Goal: Task Accomplishment & Management: Manage account settings

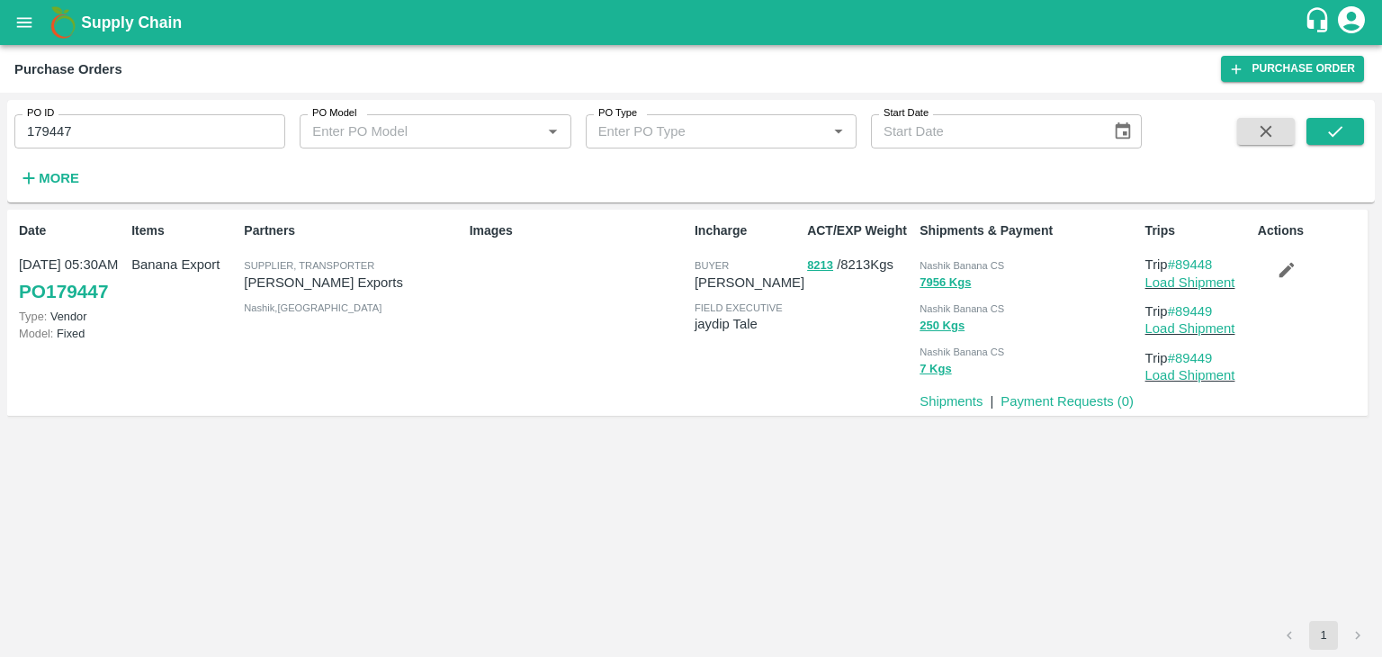
click at [175, 114] on input "179447" at bounding box center [149, 131] width 271 height 34
paste input "text"
click at [175, 114] on input "179447" at bounding box center [149, 131] width 271 height 34
type input "179418"
click at [1321, 140] on button "submit" at bounding box center [1335, 131] width 58 height 27
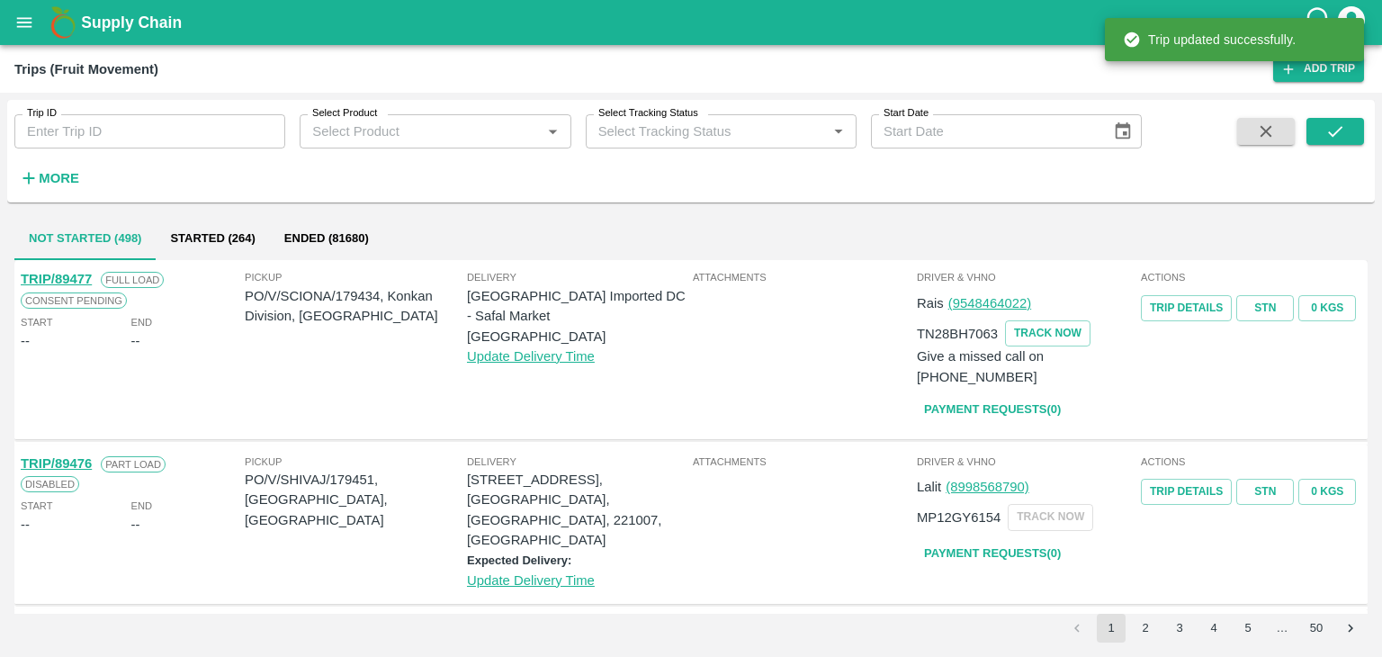
drag, startPoint x: 0, startPoint y: 0, endPoint x: 212, endPoint y: 139, distance: 254.0
click at [212, 139] on input "Trip ID" at bounding box center [149, 131] width 271 height 34
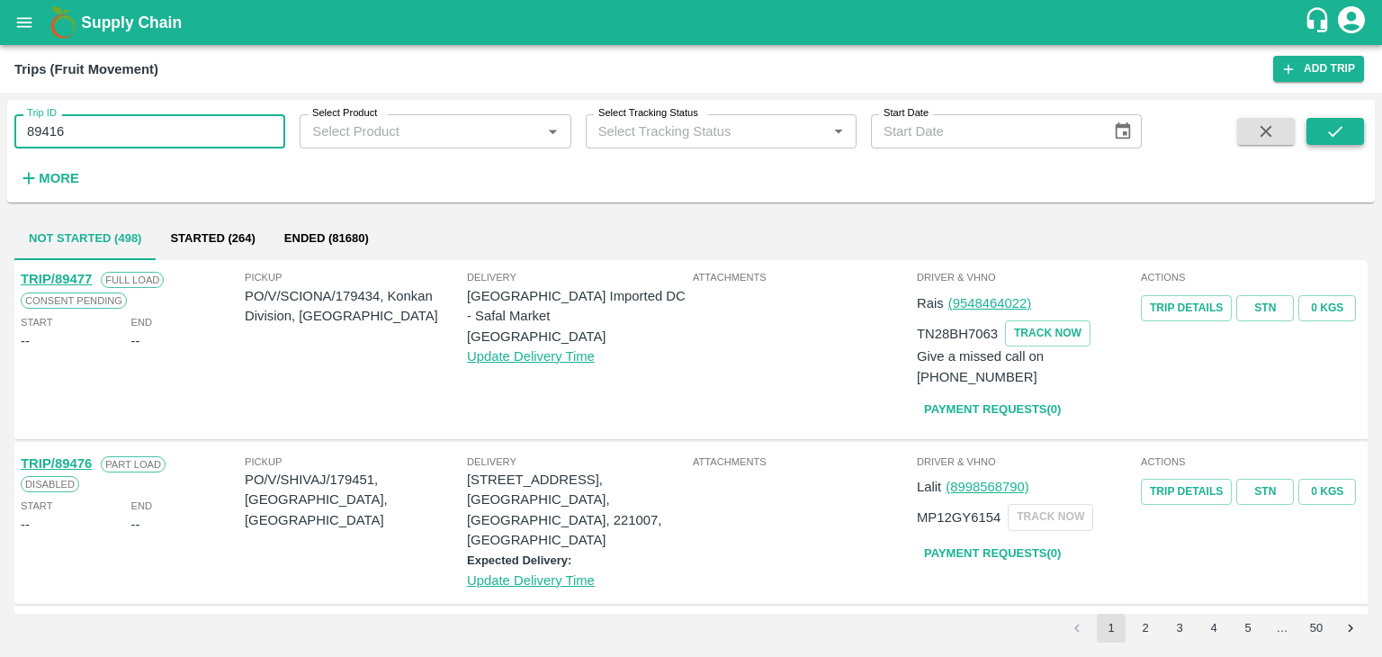
type input "89416"
click at [1322, 131] on button "submit" at bounding box center [1335, 131] width 58 height 27
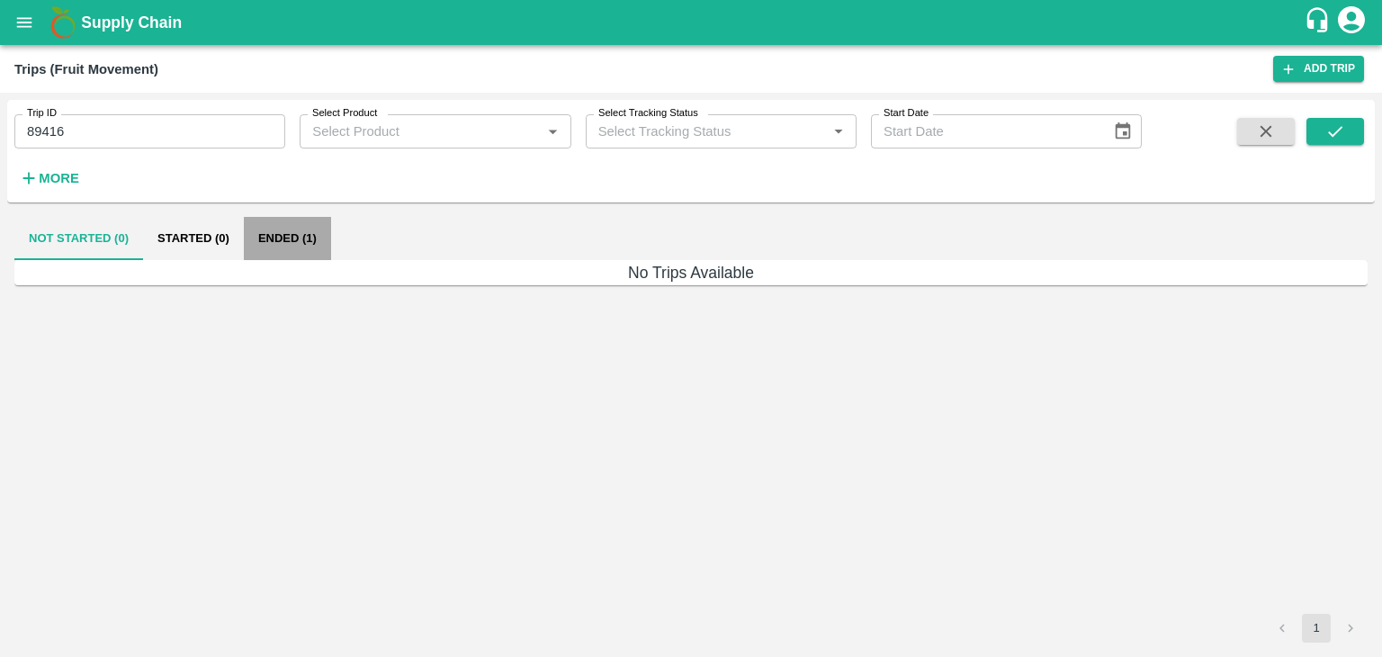
click at [314, 238] on button "Ended (1)" at bounding box center [287, 238] width 87 height 43
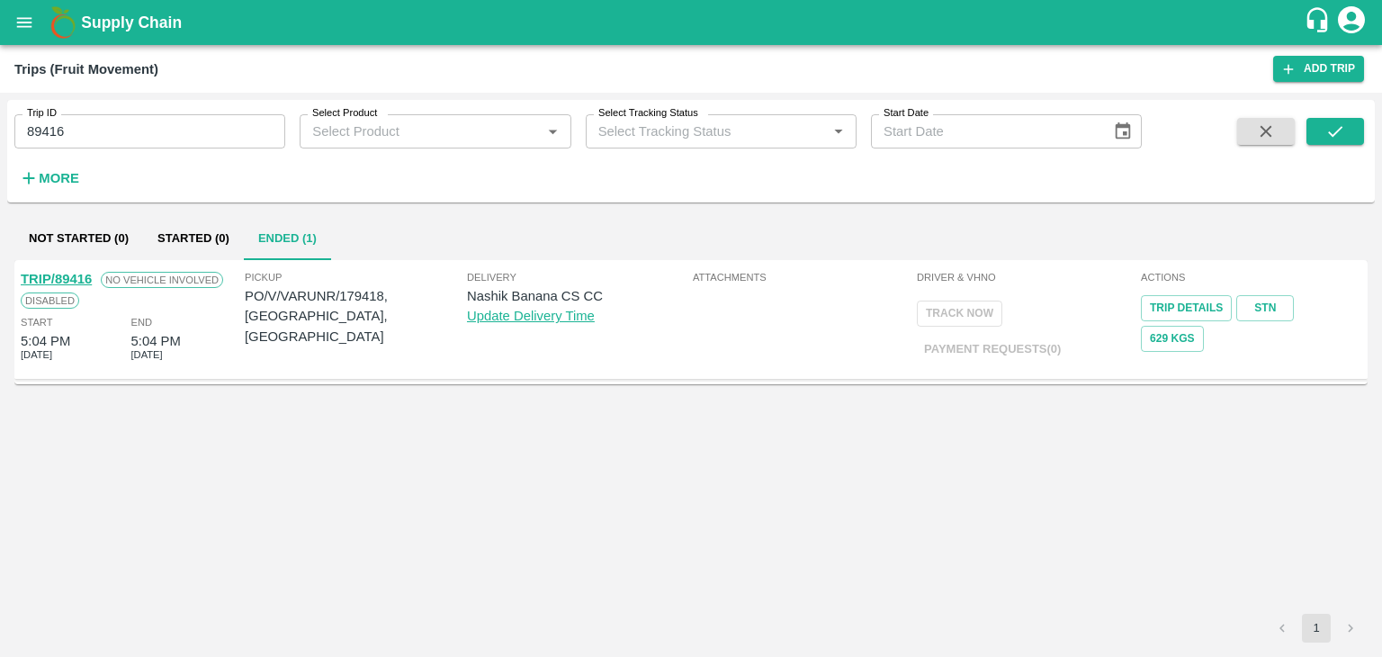
click at [50, 272] on link "TRIP/89416" at bounding box center [56, 279] width 71 height 14
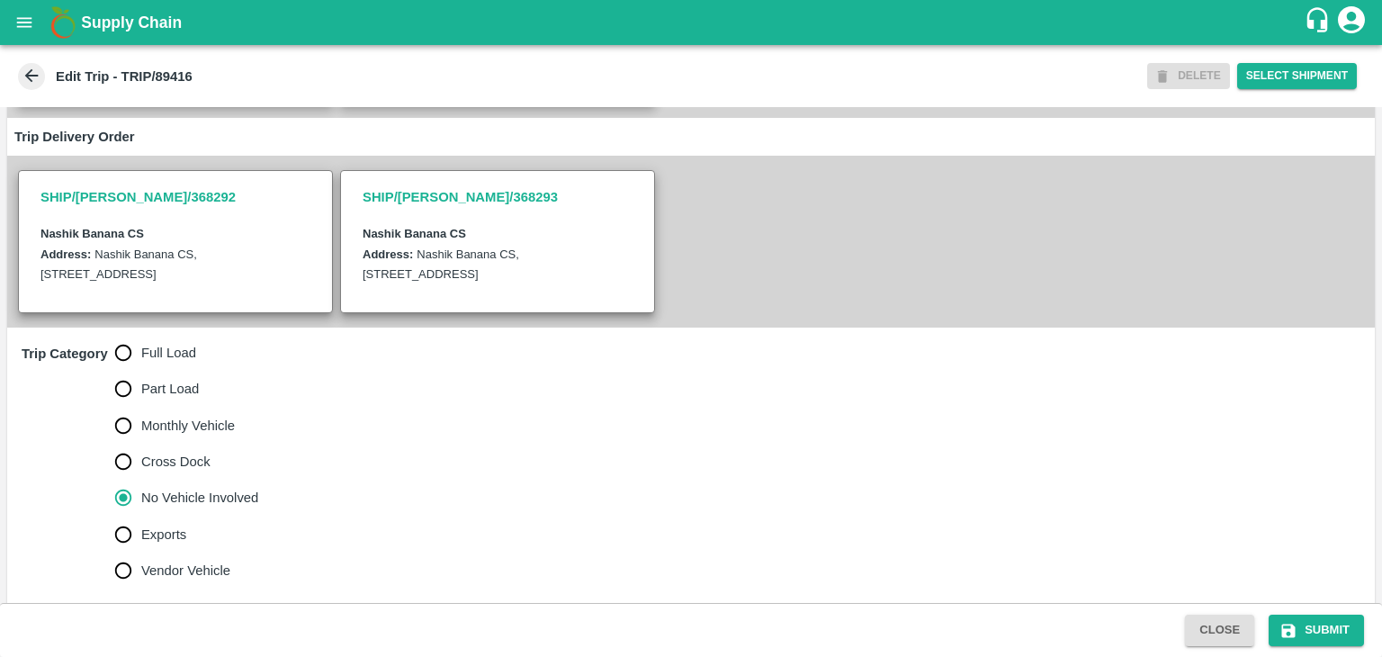
scroll to position [348, 0]
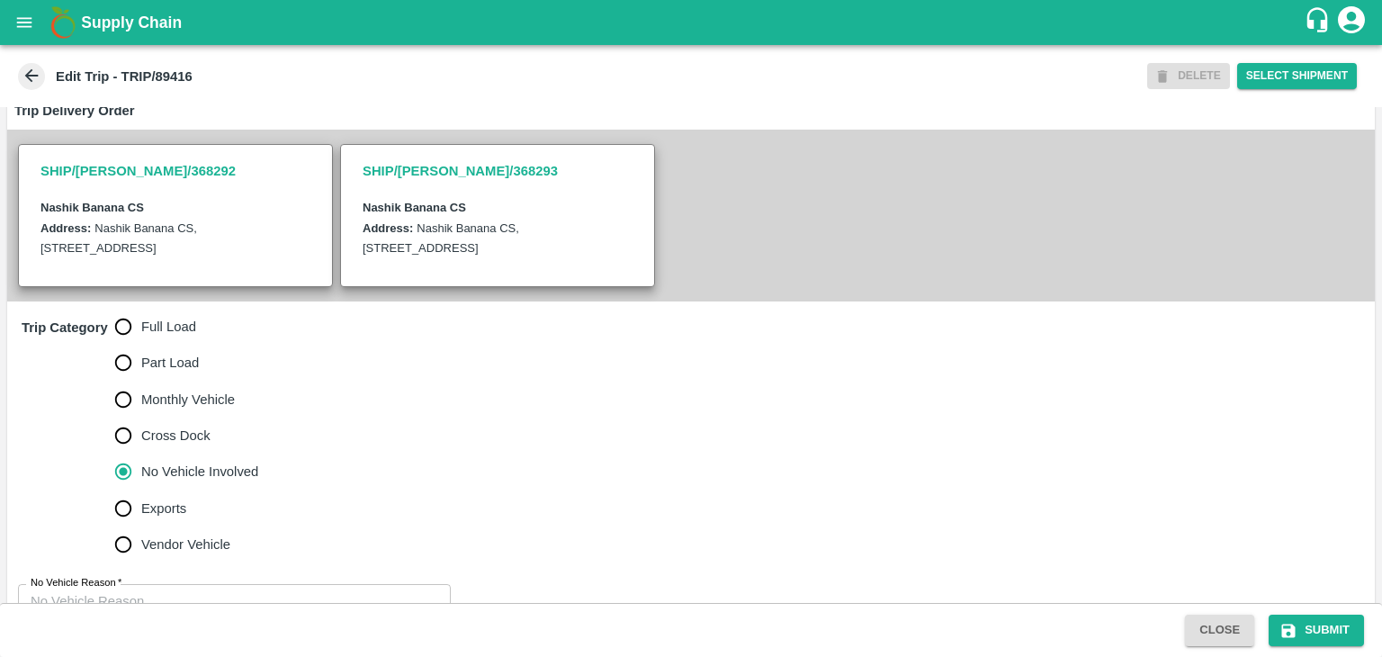
click at [172, 320] on span "Full Load" at bounding box center [168, 327] width 55 height 20
click at [141, 320] on input "Full Load" at bounding box center [123, 327] width 36 height 36
radio input "true"
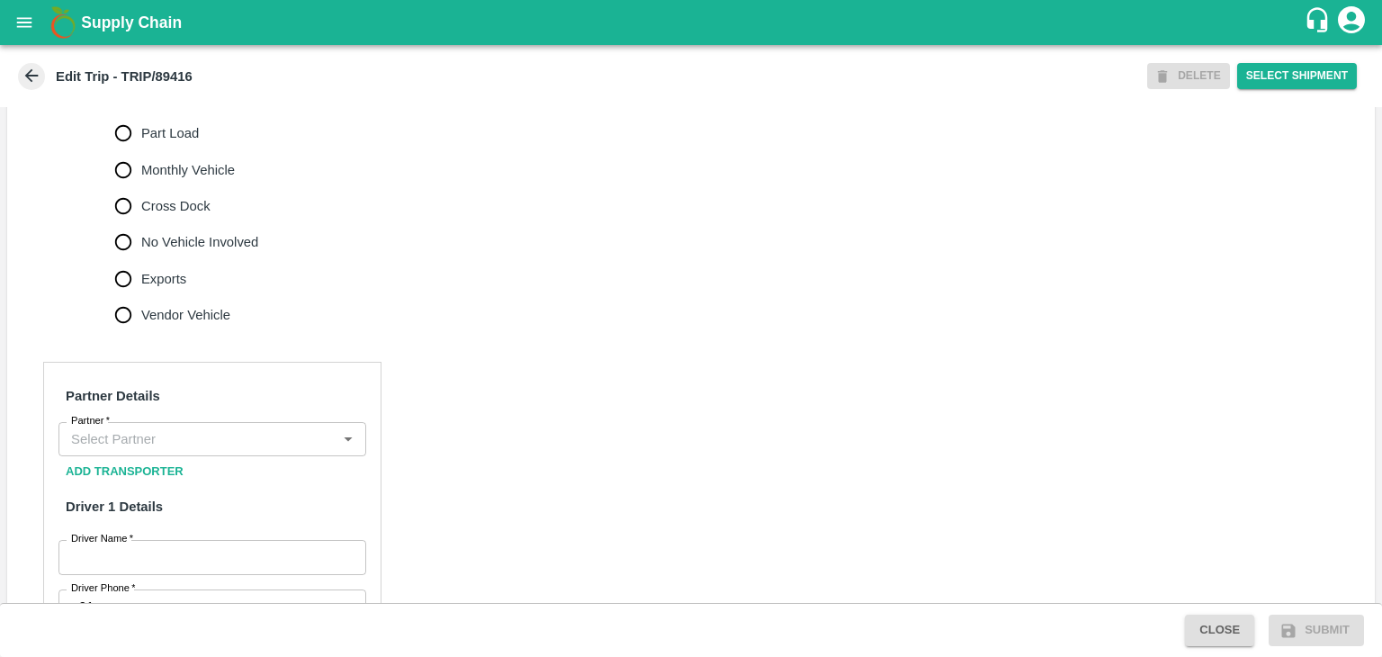
scroll to position [578, 0]
click at [191, 439] on input "Partner   *" at bounding box center [197, 437] width 267 height 23
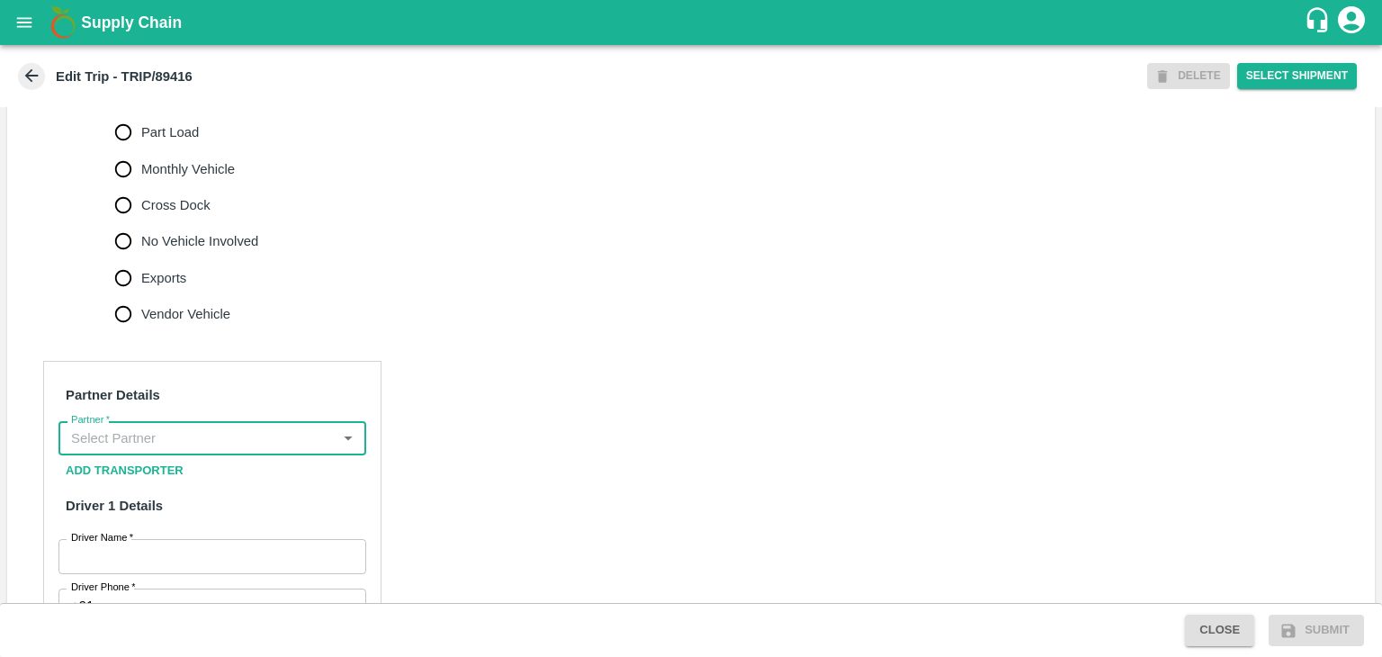
click at [191, 439] on input "Partner   *" at bounding box center [197, 437] width 267 height 23
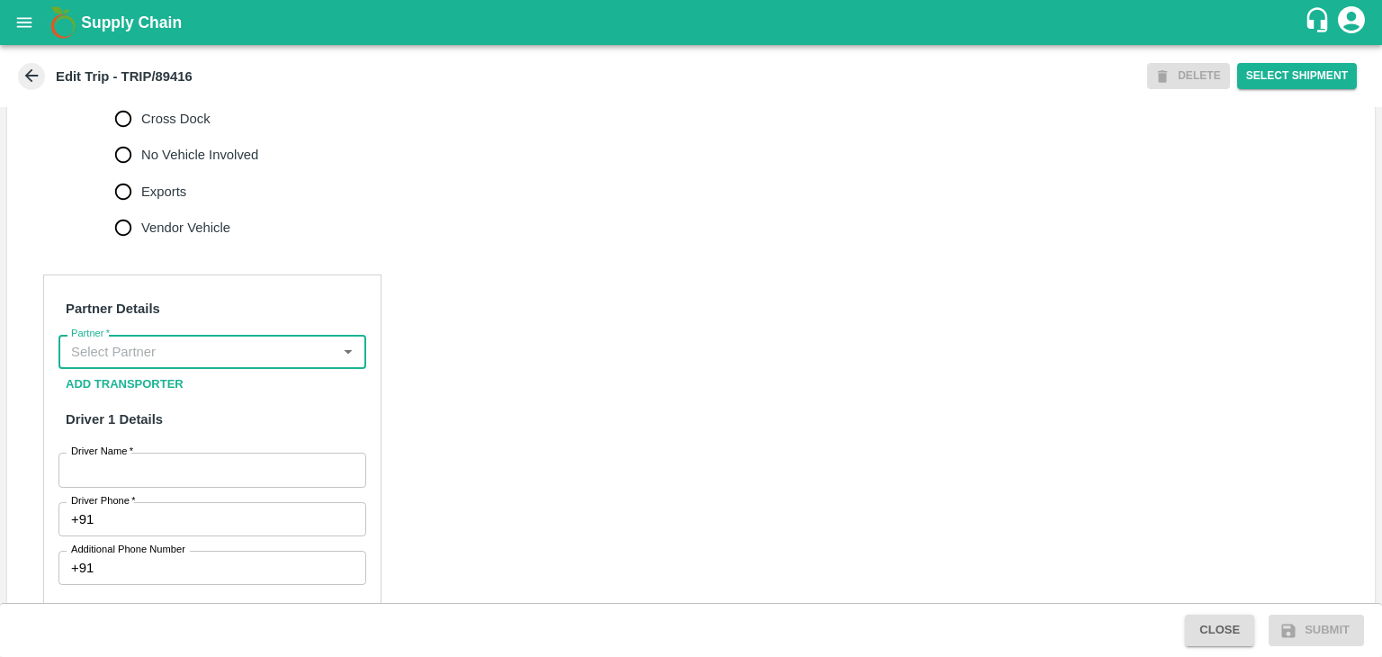
scroll to position [666, 0]
click at [184, 355] on input "Partner   *" at bounding box center [197, 350] width 267 height 23
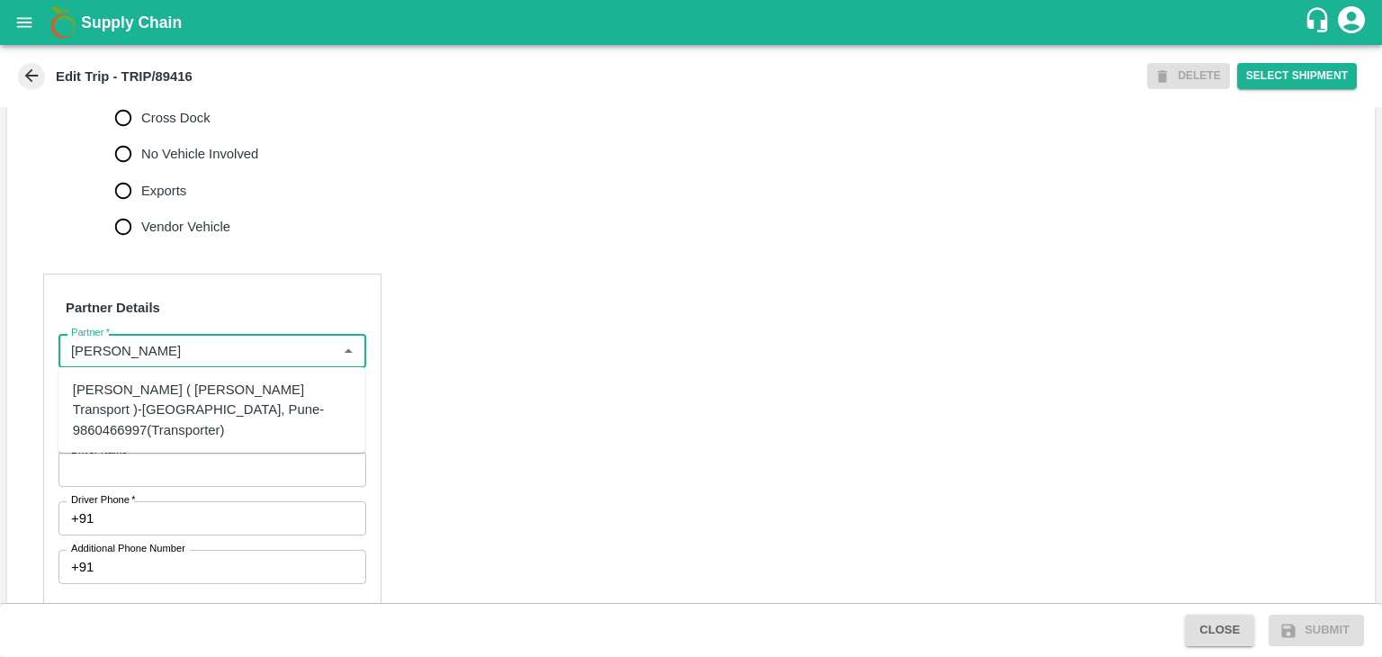
click at [215, 408] on div "[PERSON_NAME] ( [PERSON_NAME] Transport )-[GEOGRAPHIC_DATA], Pune-9860466997(Tr…" at bounding box center [212, 410] width 278 height 60
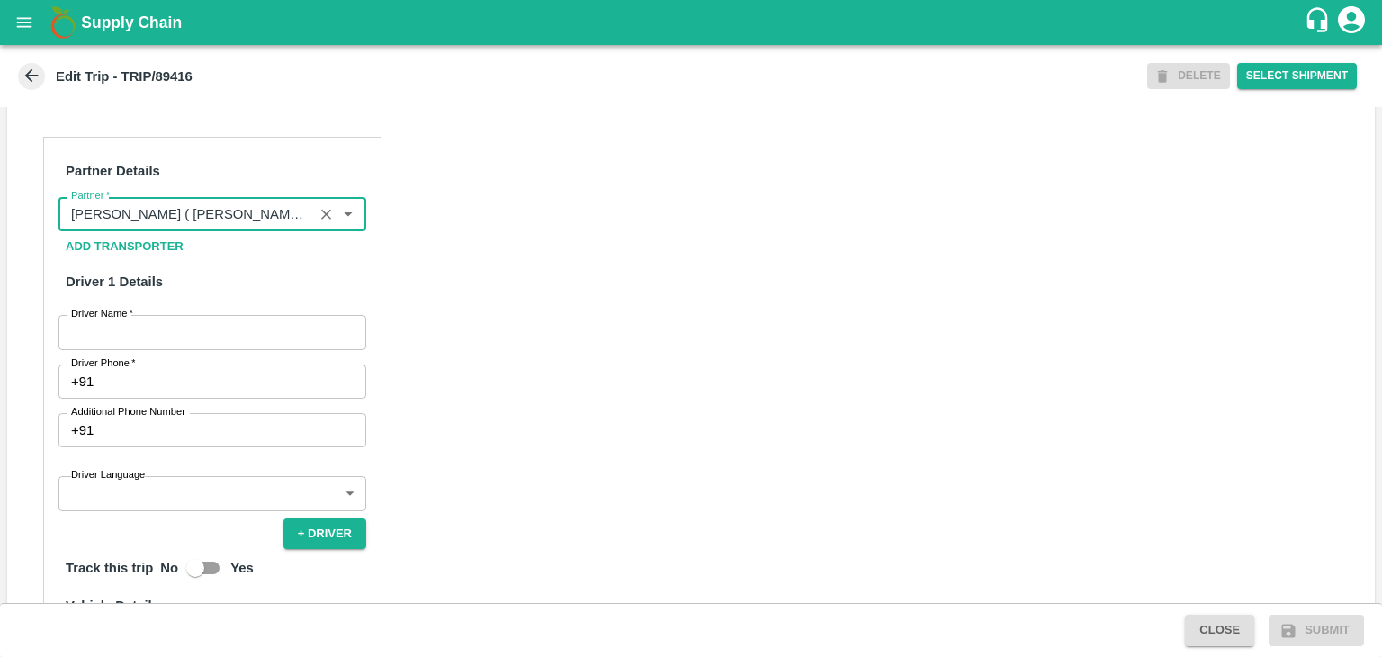
scroll to position [802, 0]
type input "[PERSON_NAME] ( Bhairavnath Transport )-[GEOGRAPHIC_DATA], Pune-9860466997(Tran…"
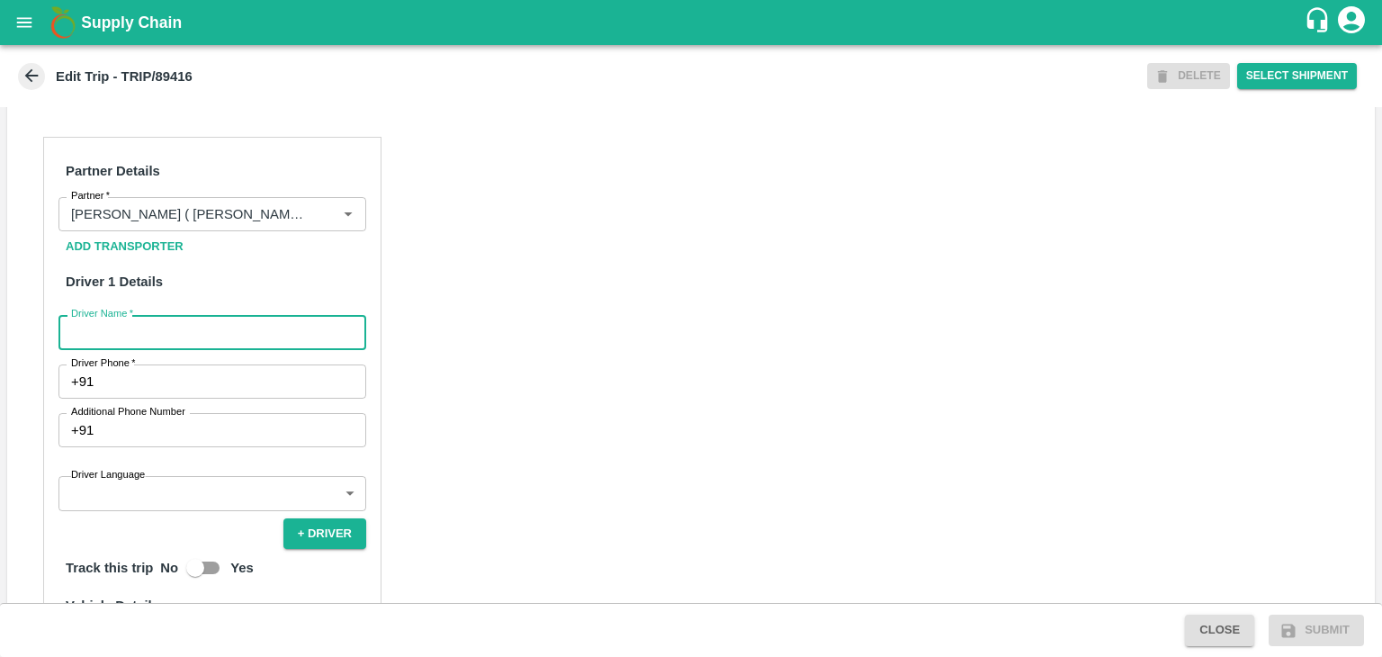
click at [177, 332] on input "Driver Name   *" at bounding box center [212, 332] width 308 height 34
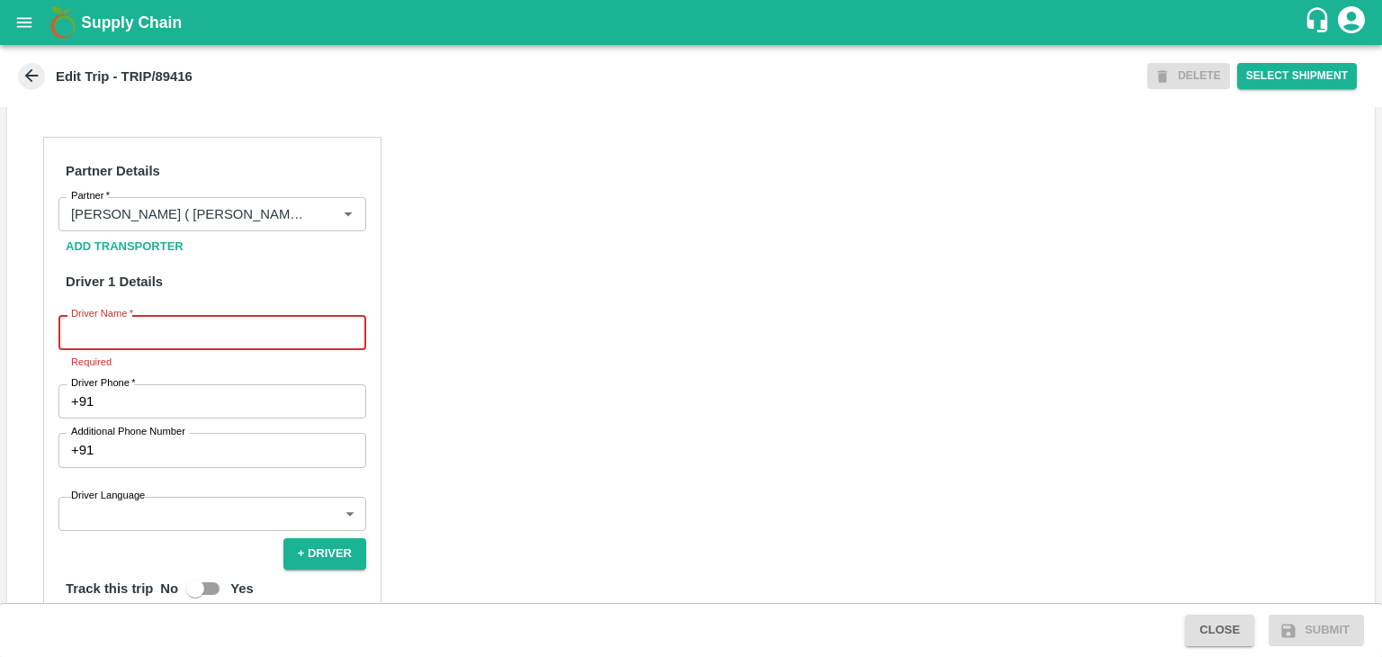
drag, startPoint x: 131, startPoint y: 332, endPoint x: 217, endPoint y: 378, distance: 97.0
click at [217, 378] on div "Partner Details Partner   * Partner Add Transporter Driver 1 Details Driver Nam…" at bounding box center [212, 556] width 338 height 838
type input "Godase"
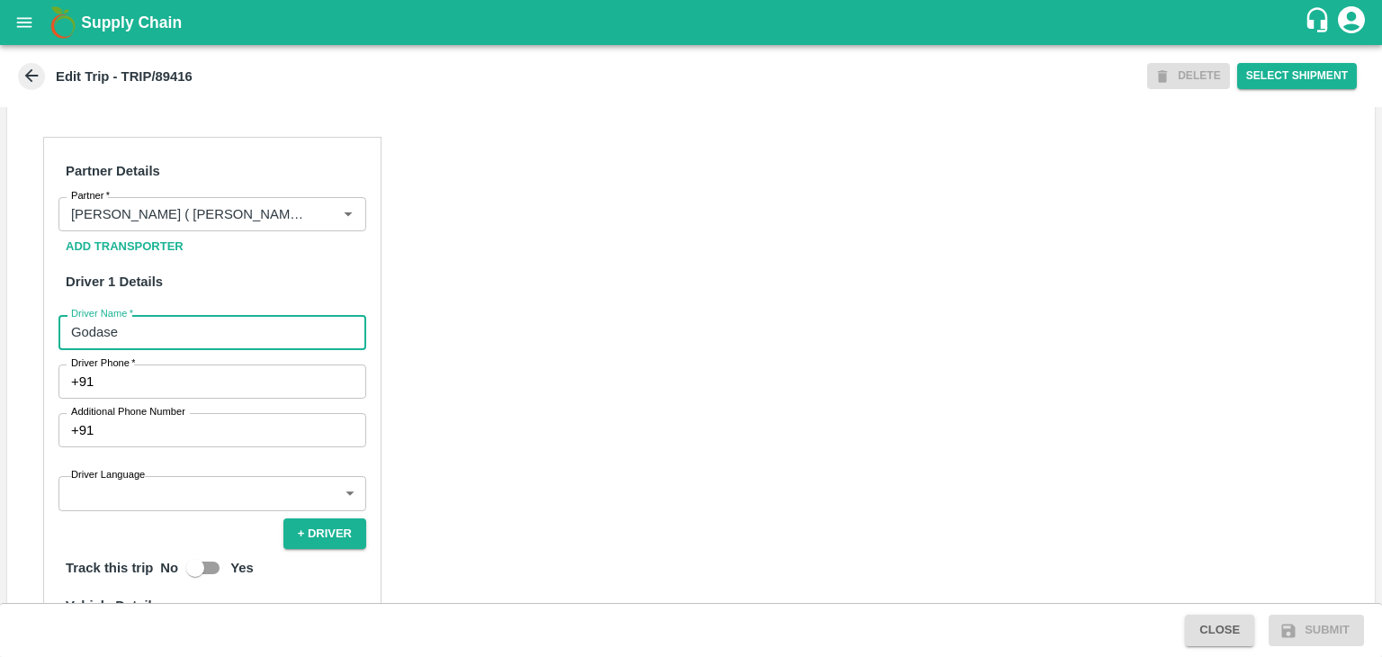
click at [173, 382] on input "Driver Phone   *" at bounding box center [233, 381] width 265 height 34
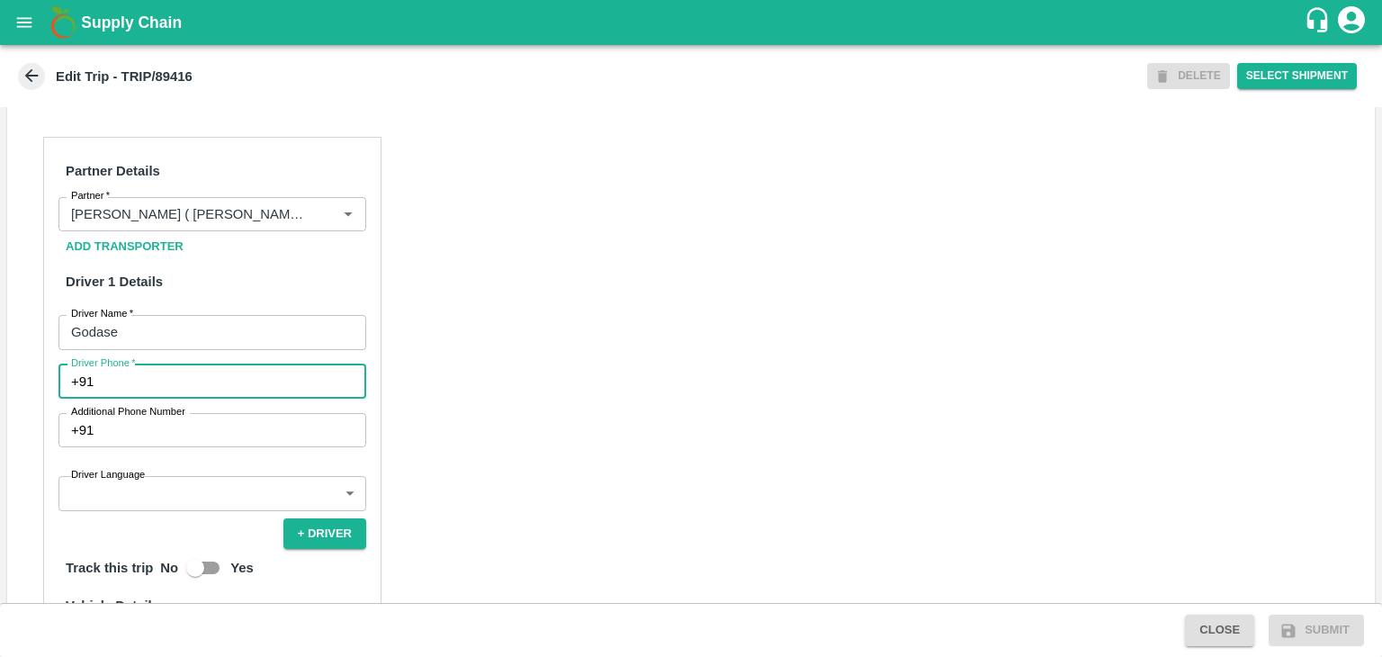
type input "9975280177"
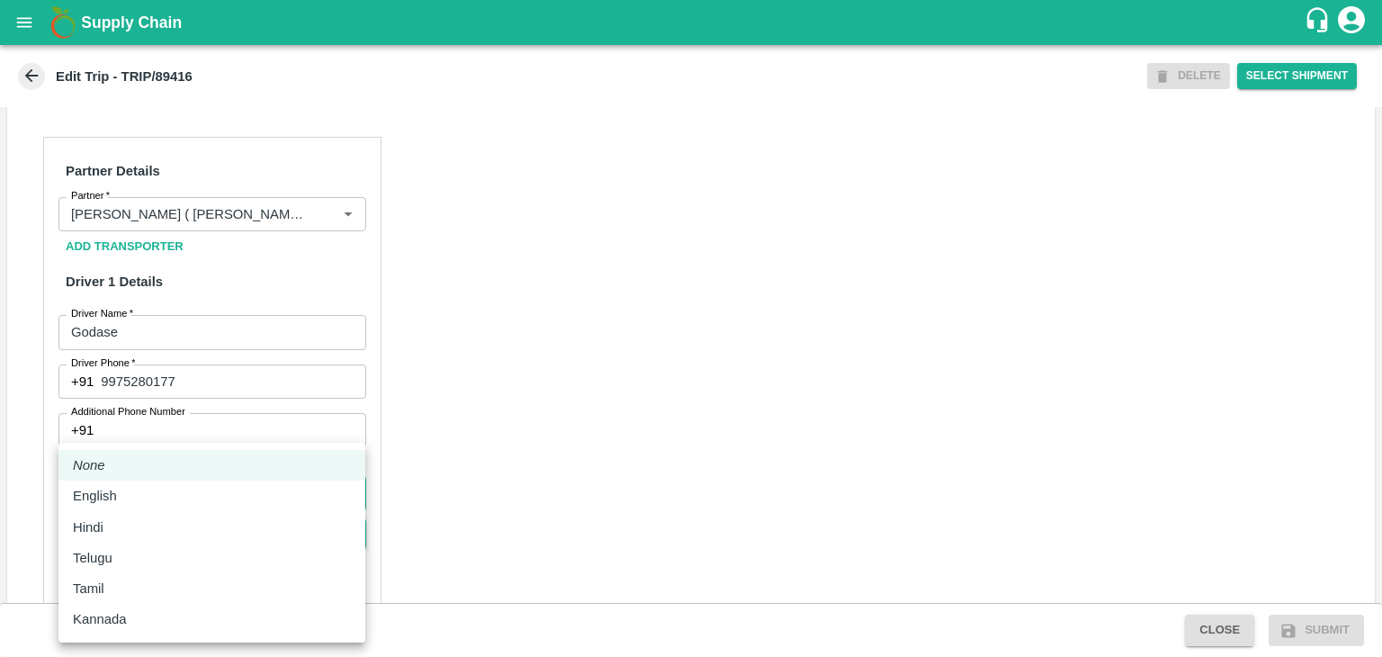
click at [173, 491] on body "Supply Chain Edit Trip - TRIP/89416 DELETE Select Shipment Trip Details Trip Ty…" at bounding box center [691, 328] width 1382 height 657
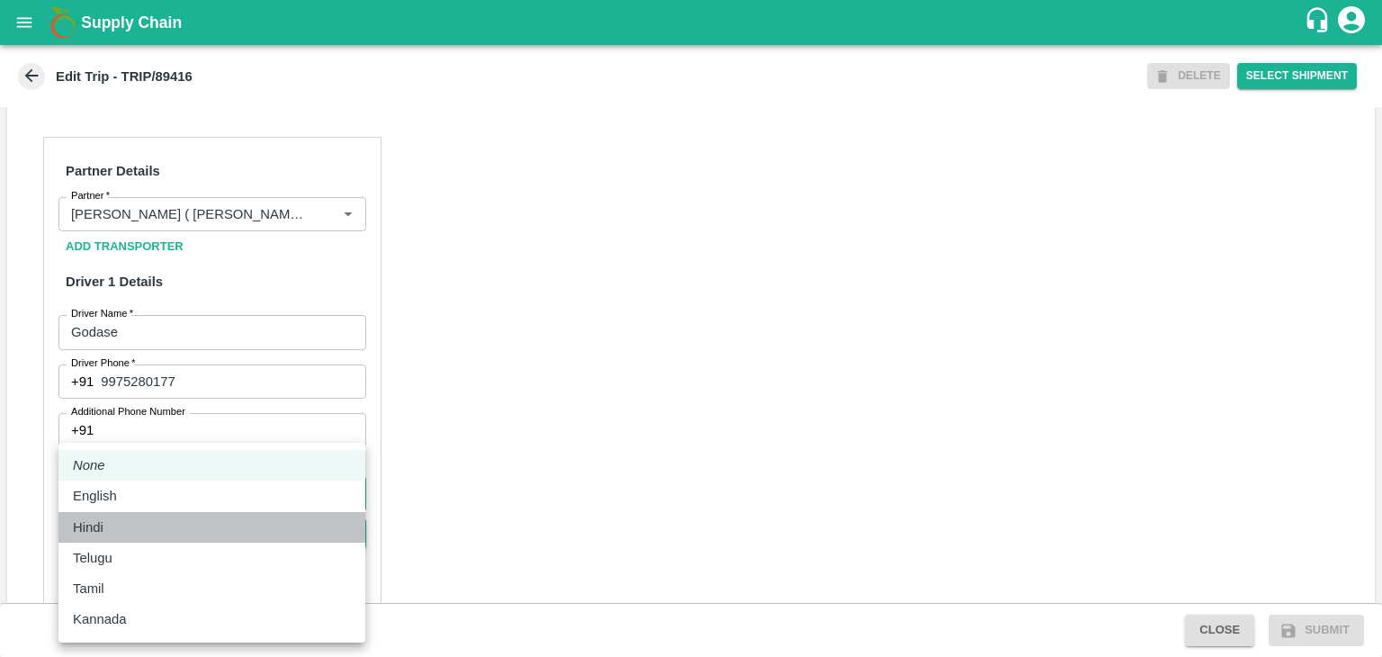
click at [149, 517] on div "Hindi" at bounding box center [212, 527] width 278 height 20
type input "hi"
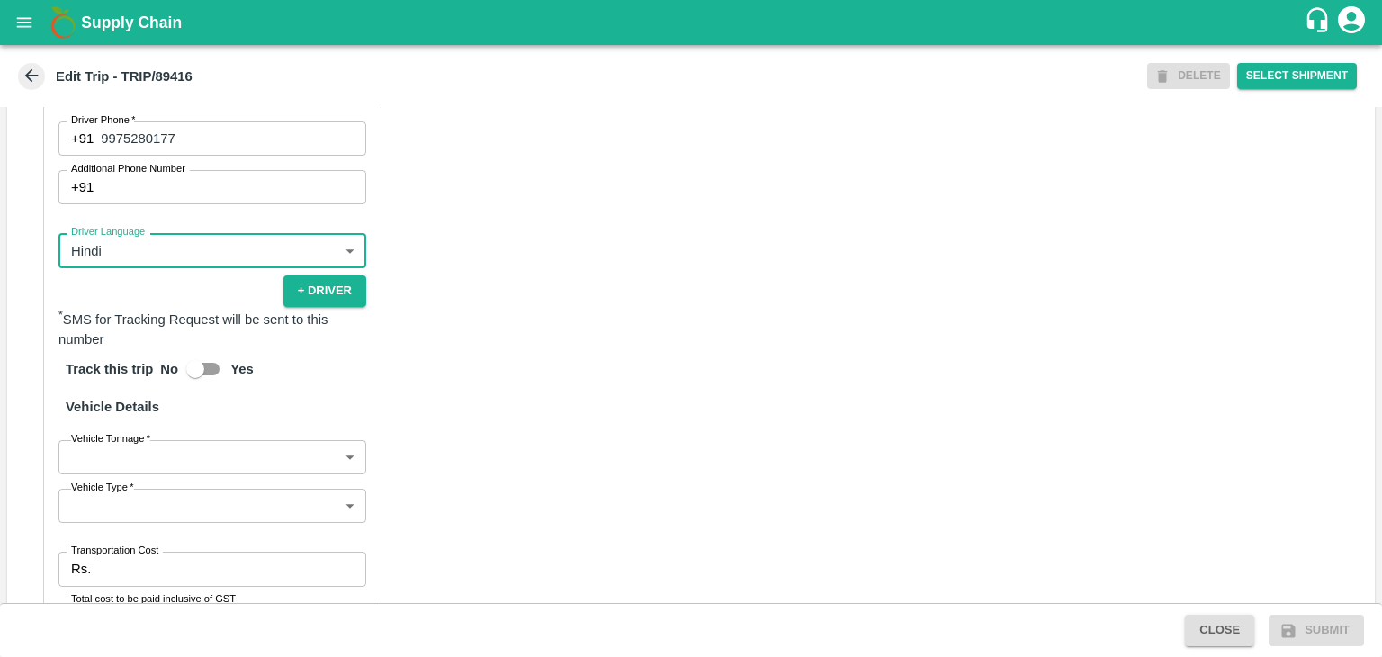
scroll to position [1224, 0]
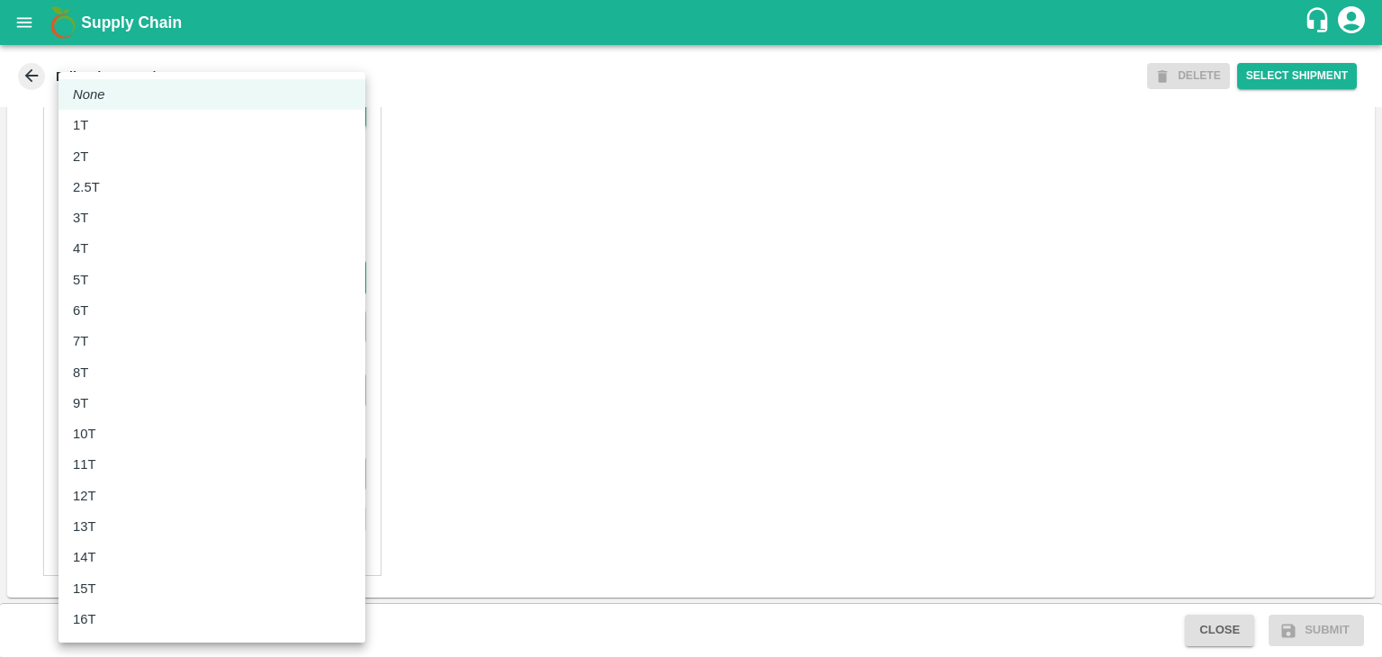
click at [128, 268] on body "Supply Chain Edit Trip - TRIP/89416 DELETE Select Shipment Trip Details Trip Ty…" at bounding box center [691, 328] width 1382 height 657
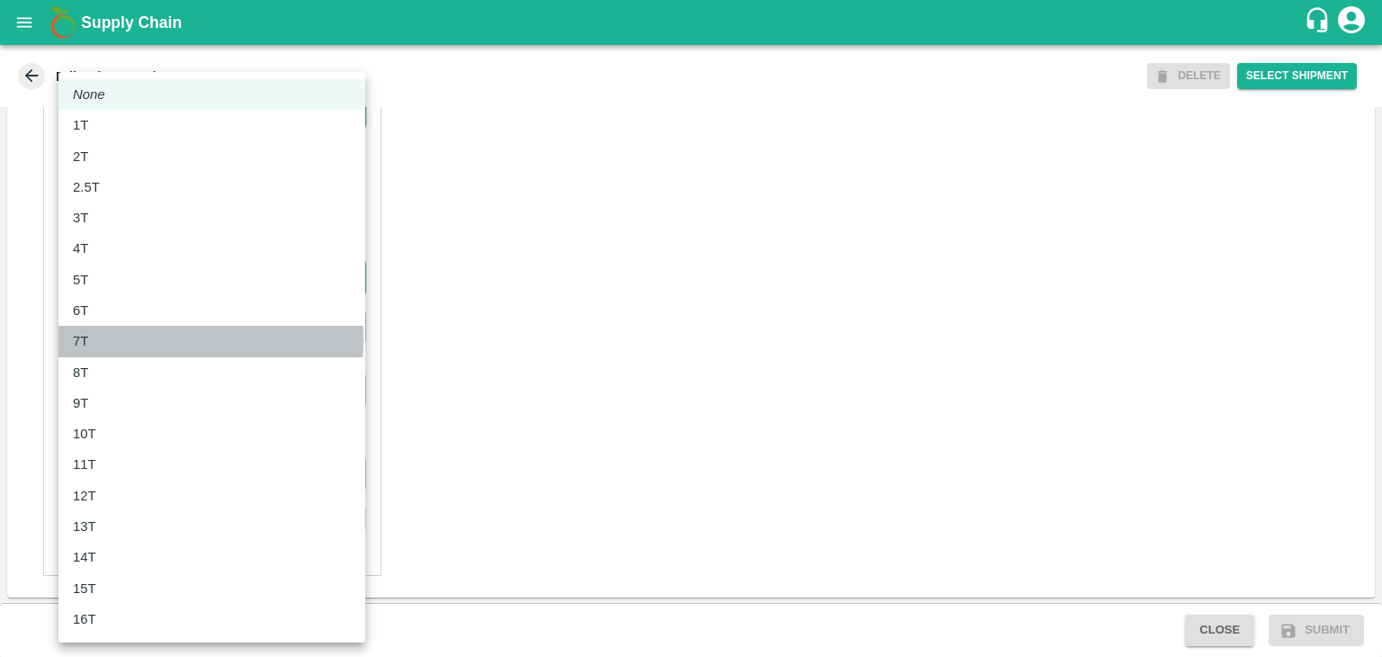
click at [119, 339] on div "7T" at bounding box center [212, 341] width 278 height 20
type input "7000"
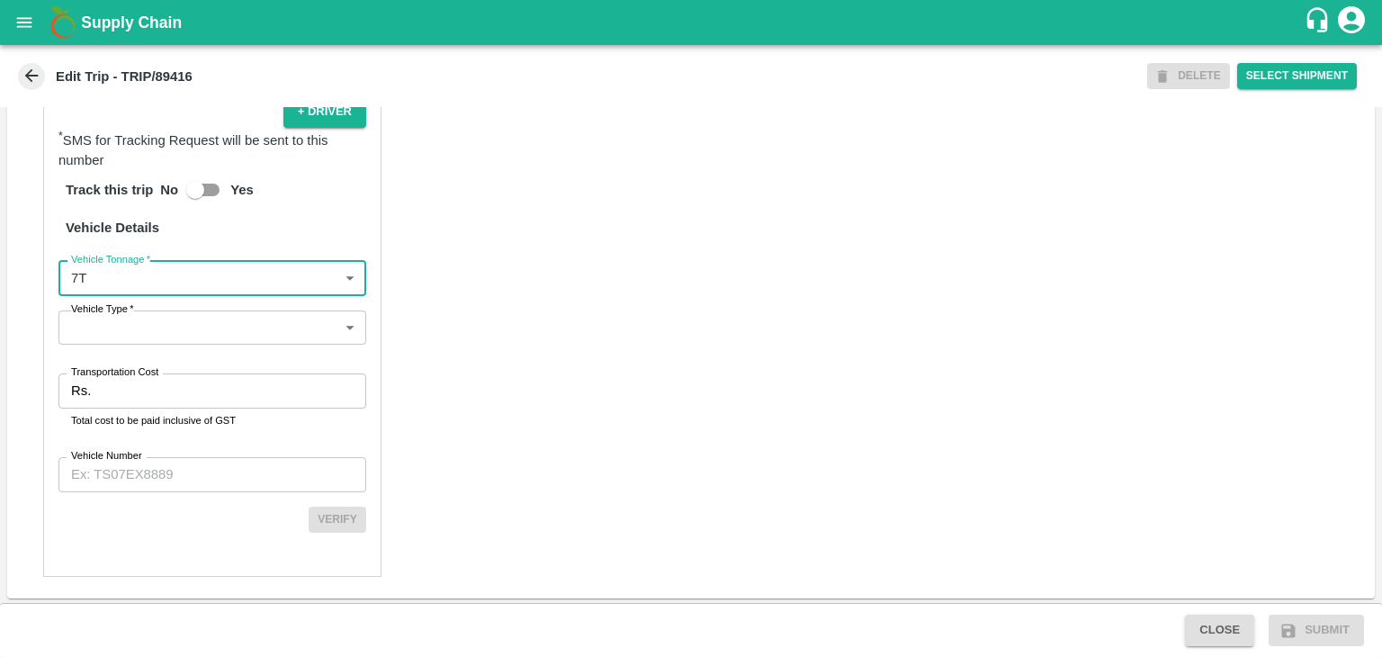
click at [160, 323] on body "Supply Chain Edit Trip - TRIP/89416 DELETE Select Shipment Trip Details Trip Ty…" at bounding box center [691, 328] width 1382 height 657
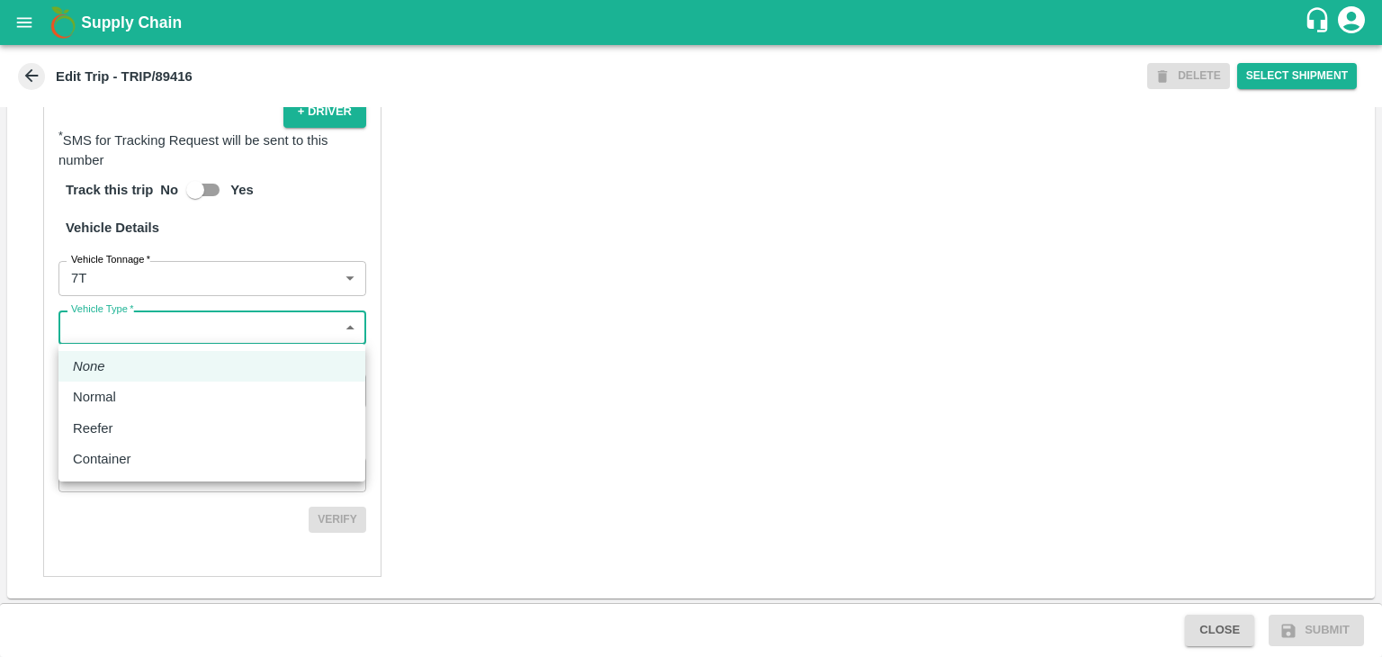
click at [136, 389] on div "Normal" at bounding box center [212, 397] width 278 height 20
type input "Normal"
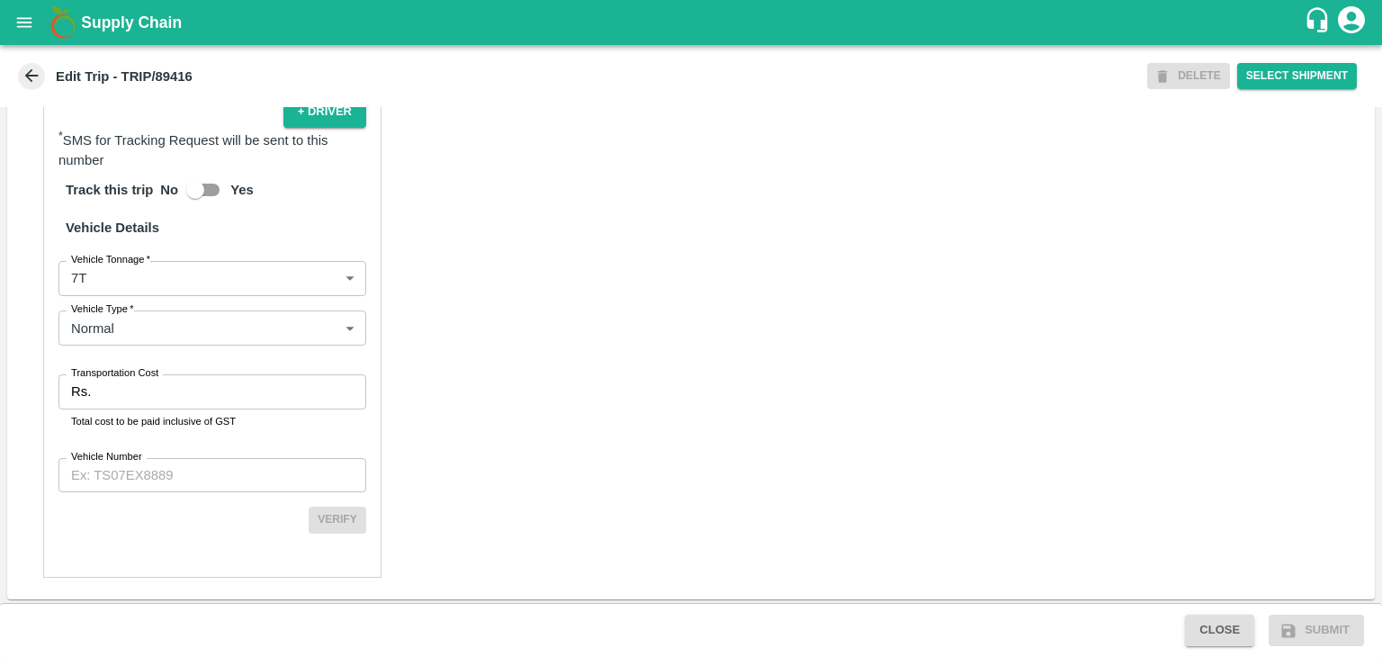
click at [153, 379] on label "Transportation Cost" at bounding box center [114, 373] width 87 height 14
click at [153, 379] on input "Transportation Cost" at bounding box center [232, 391] width 268 height 34
click at [155, 381] on input "Transportation Cost" at bounding box center [232, 391] width 268 height 34
type input "1"
click at [183, 483] on input "Vehicle Number" at bounding box center [212, 475] width 308 height 34
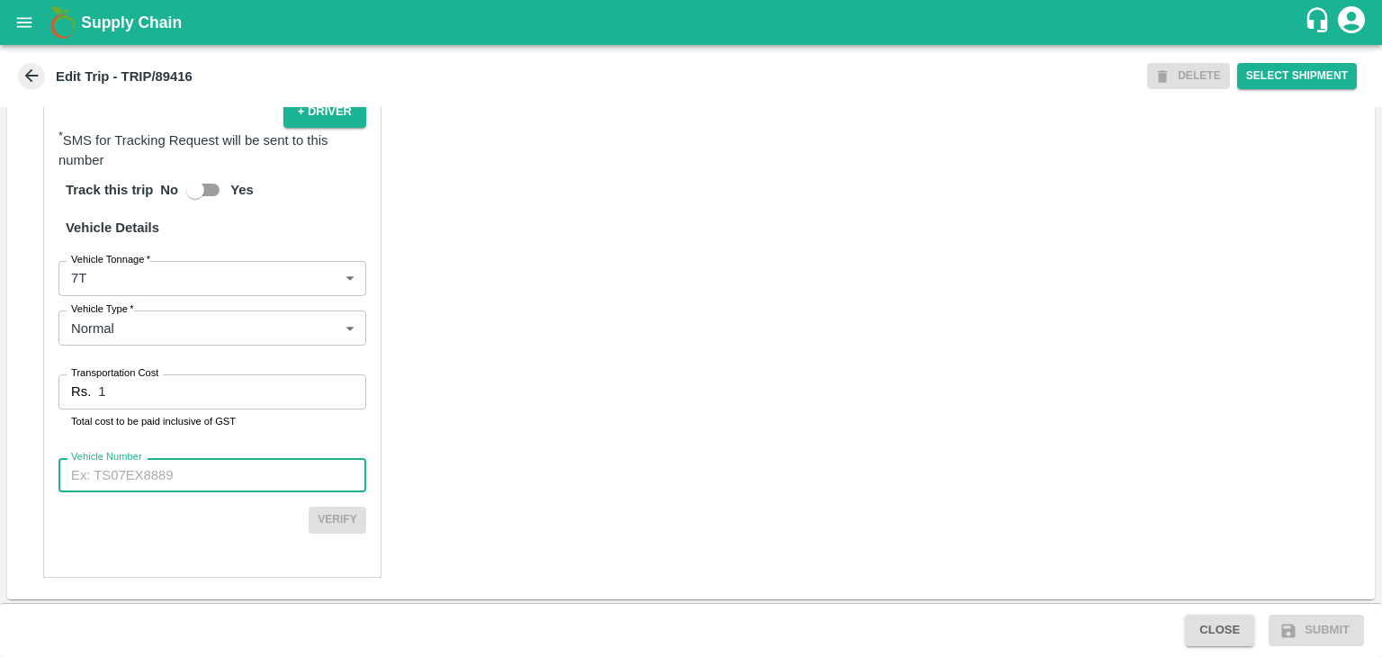
type input "MH42B9581"
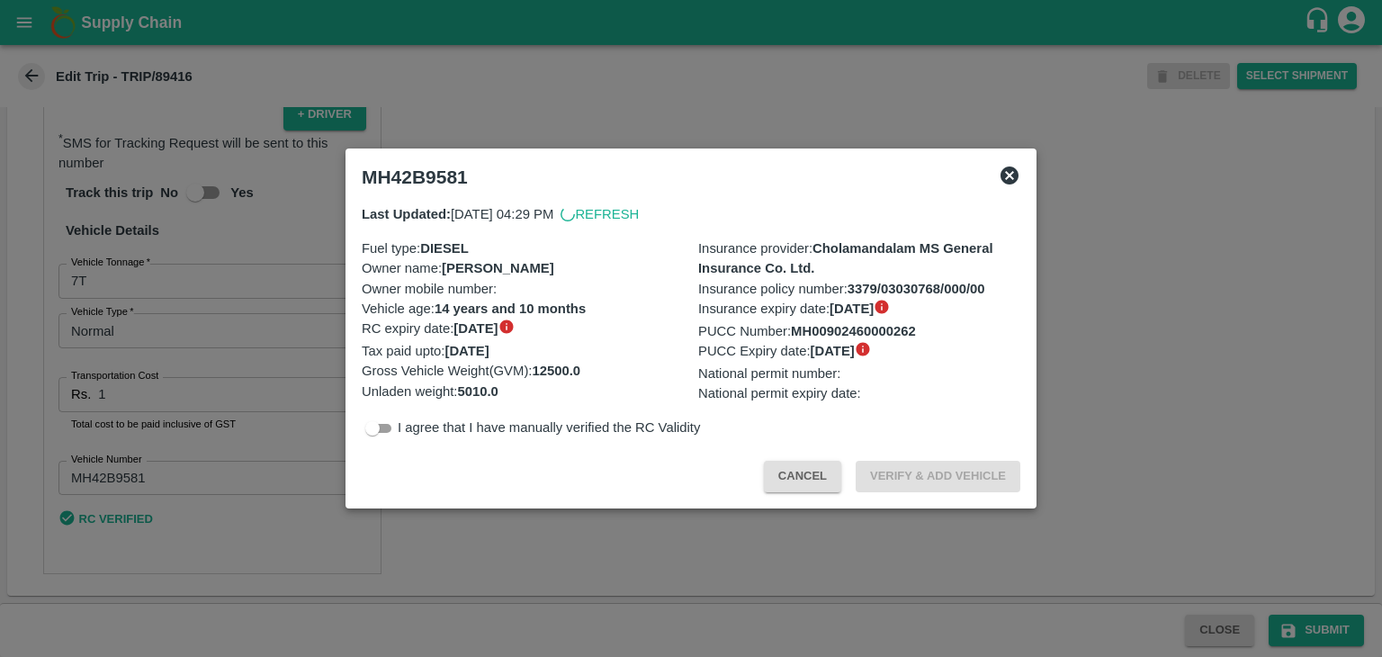
scroll to position [1220, 0]
click at [1150, 552] on div at bounding box center [691, 328] width 1382 height 657
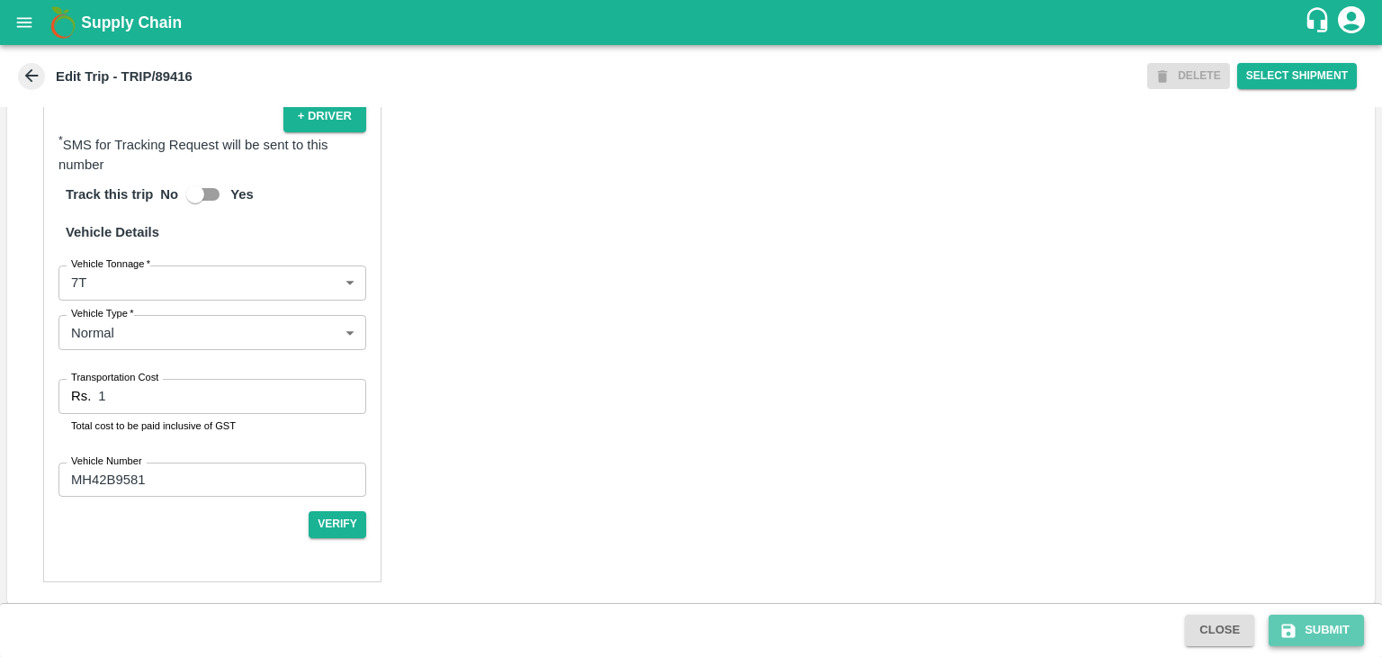
click at [1322, 623] on button "Submit" at bounding box center [1316, 629] width 95 height 31
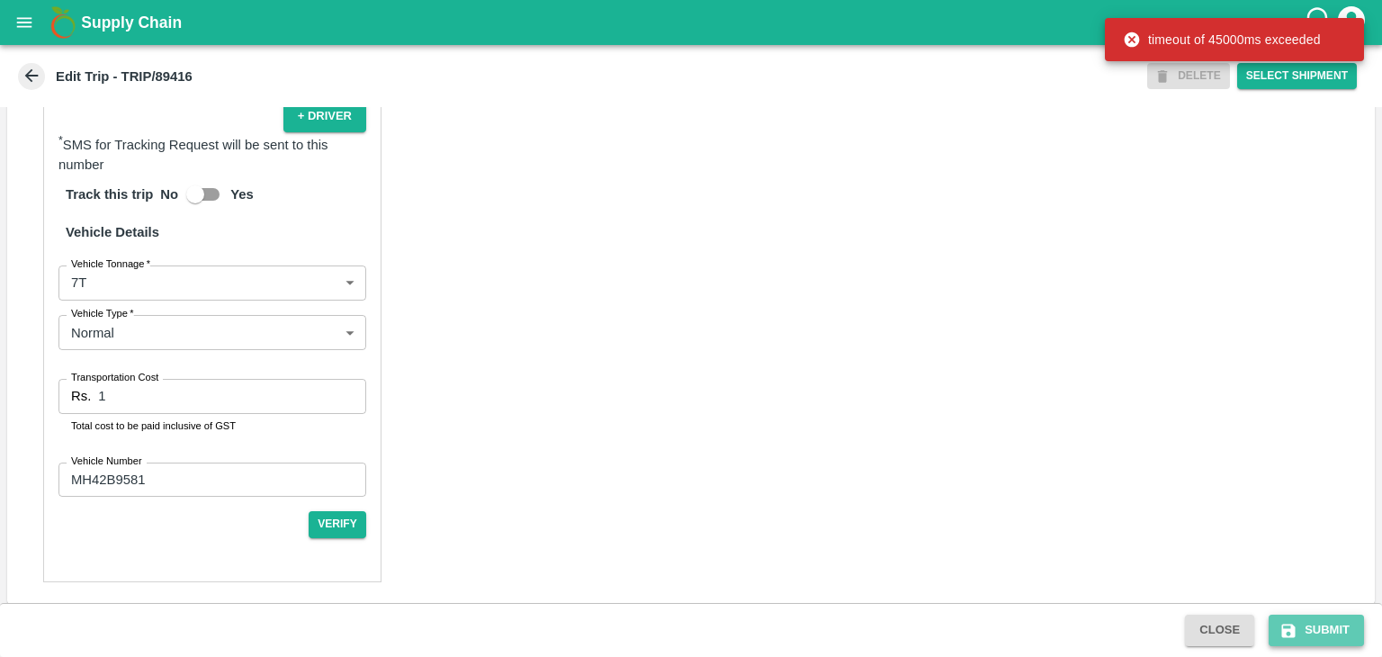
click at [1313, 638] on button "Submit" at bounding box center [1316, 629] width 95 height 31
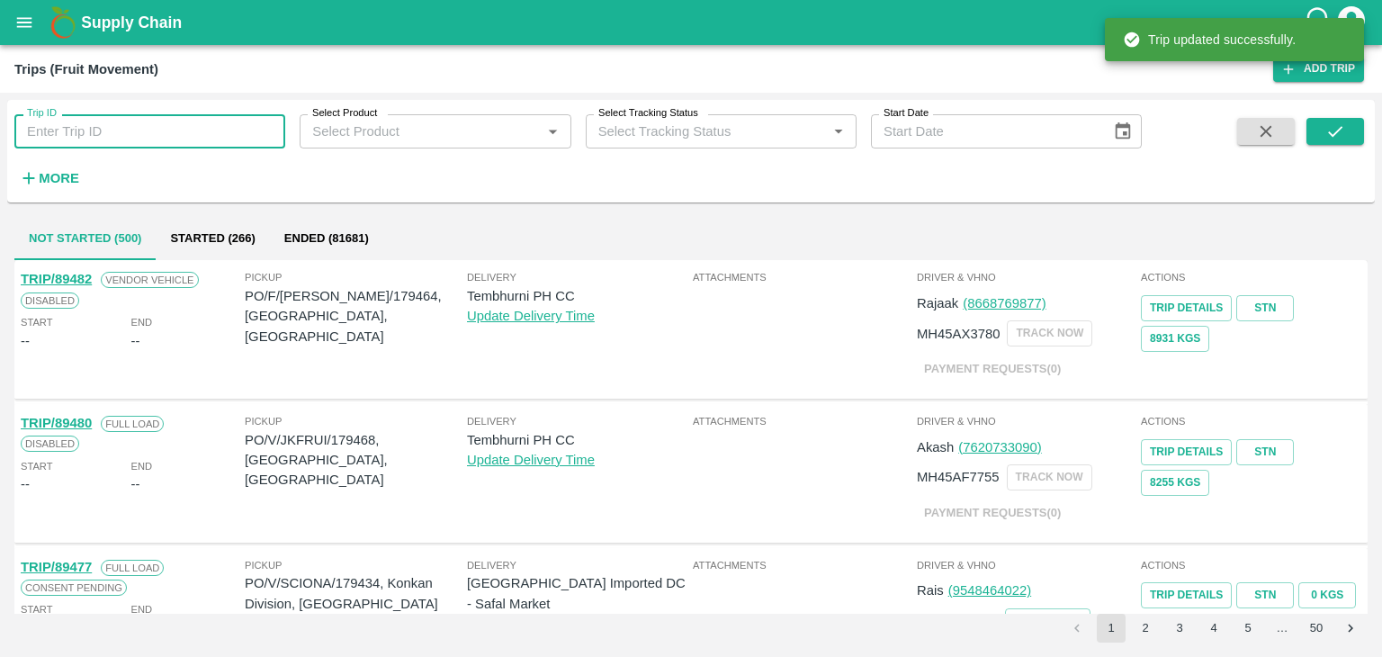
click at [116, 128] on input "Trip ID" at bounding box center [149, 131] width 271 height 34
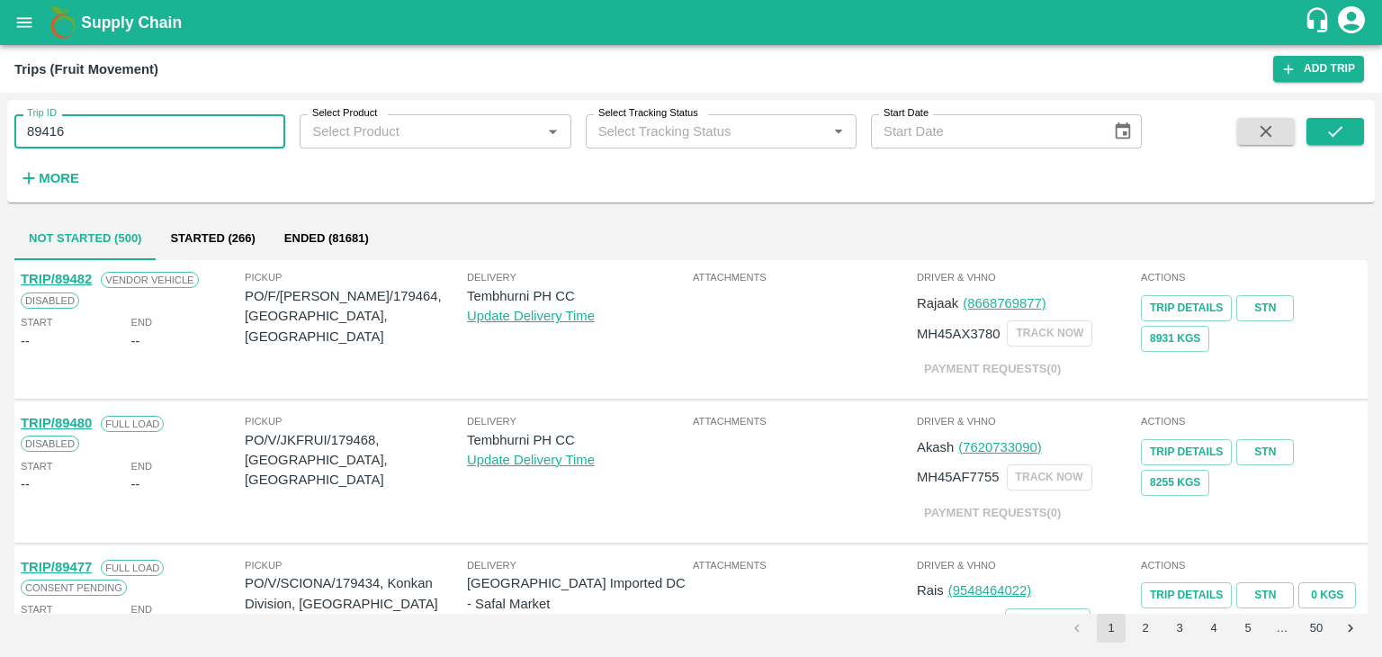
type input "89416"
click at [1347, 146] on span at bounding box center [1335, 155] width 58 height 74
click at [1348, 141] on button "submit" at bounding box center [1335, 131] width 58 height 27
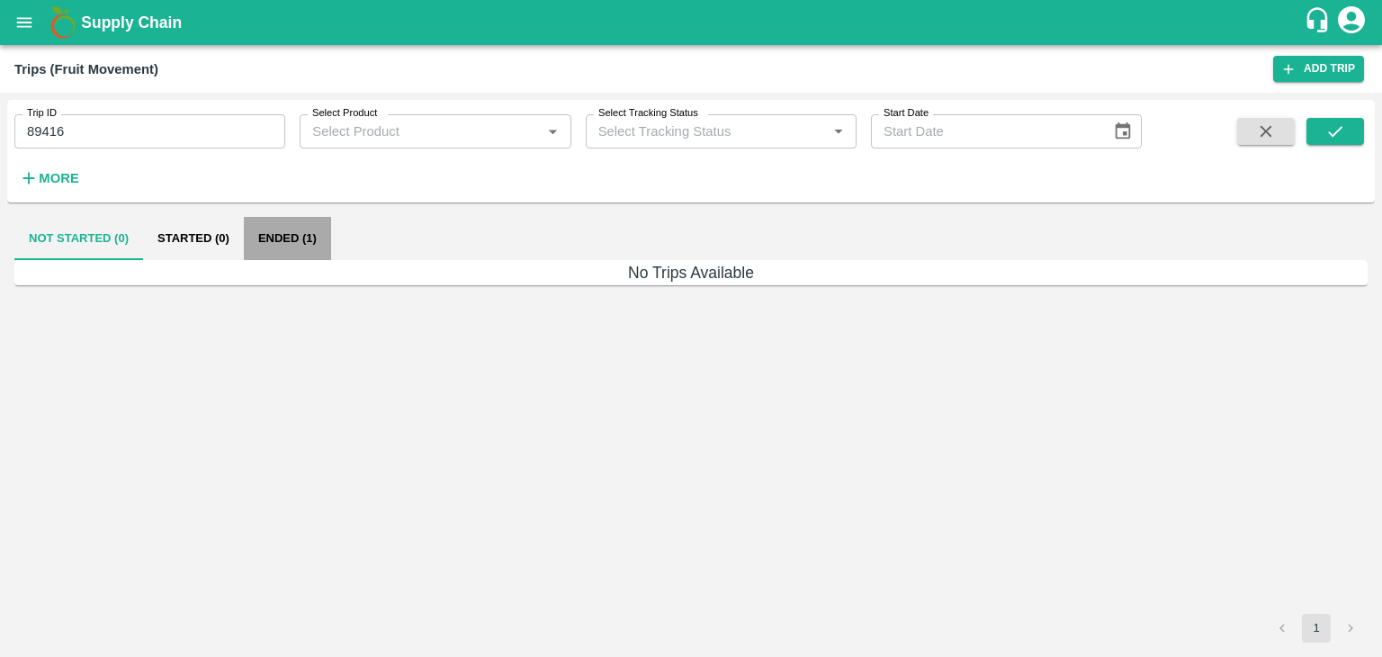
click at [261, 254] on button "Ended (1)" at bounding box center [287, 238] width 87 height 43
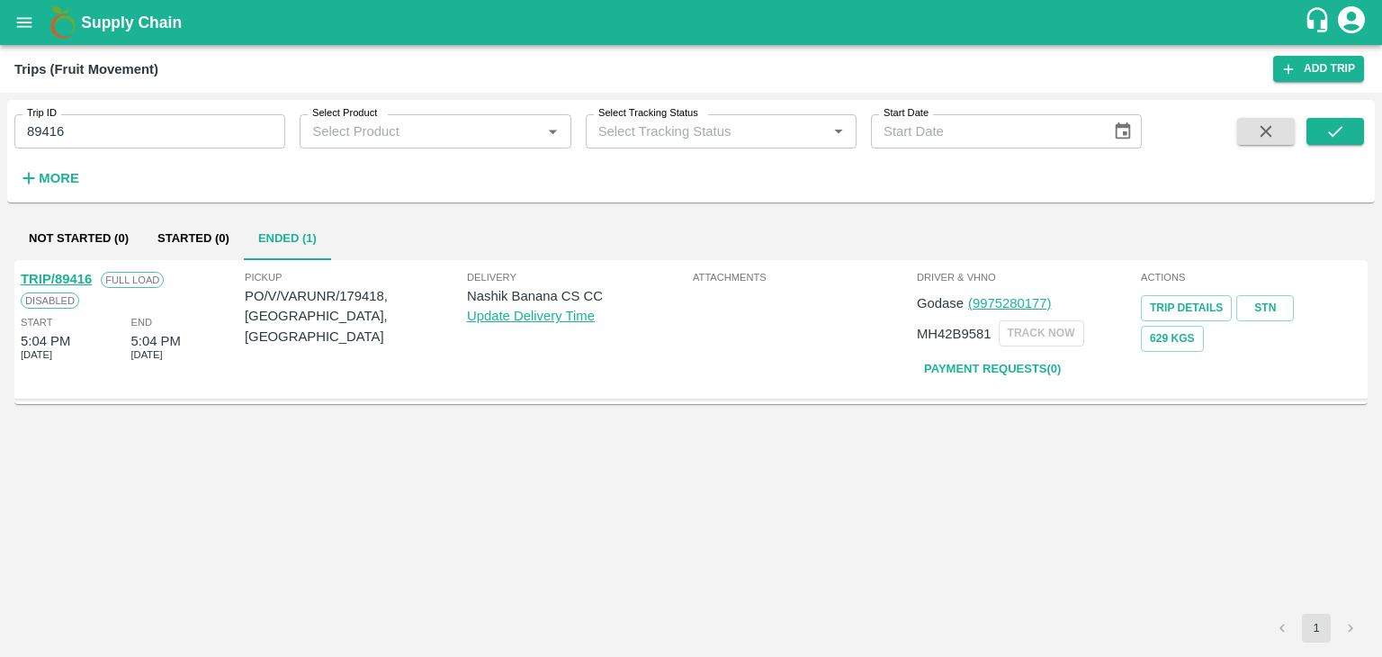
click at [68, 272] on link "TRIP/89416" at bounding box center [56, 279] width 71 height 14
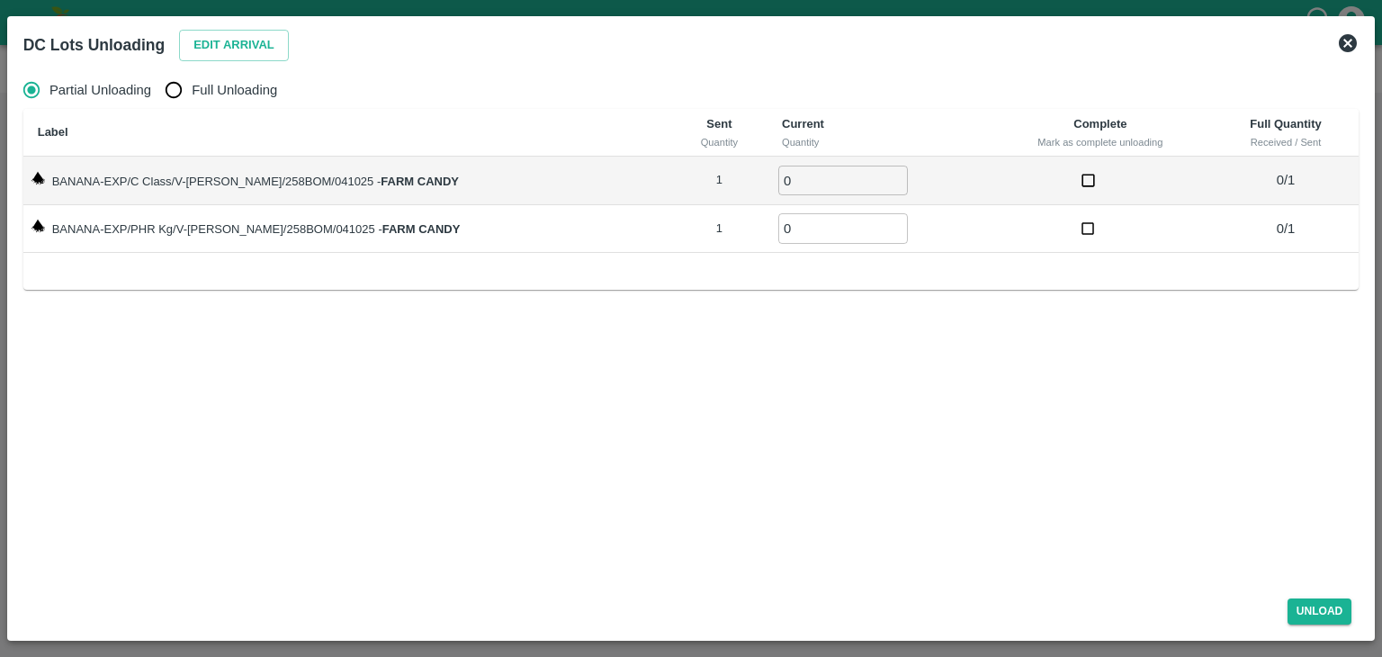
click at [1358, 35] on div "DC Lots Unloading Edit Arrival" at bounding box center [691, 45] width 1350 height 40
click at [1339, 44] on icon at bounding box center [1348, 43] width 22 height 22
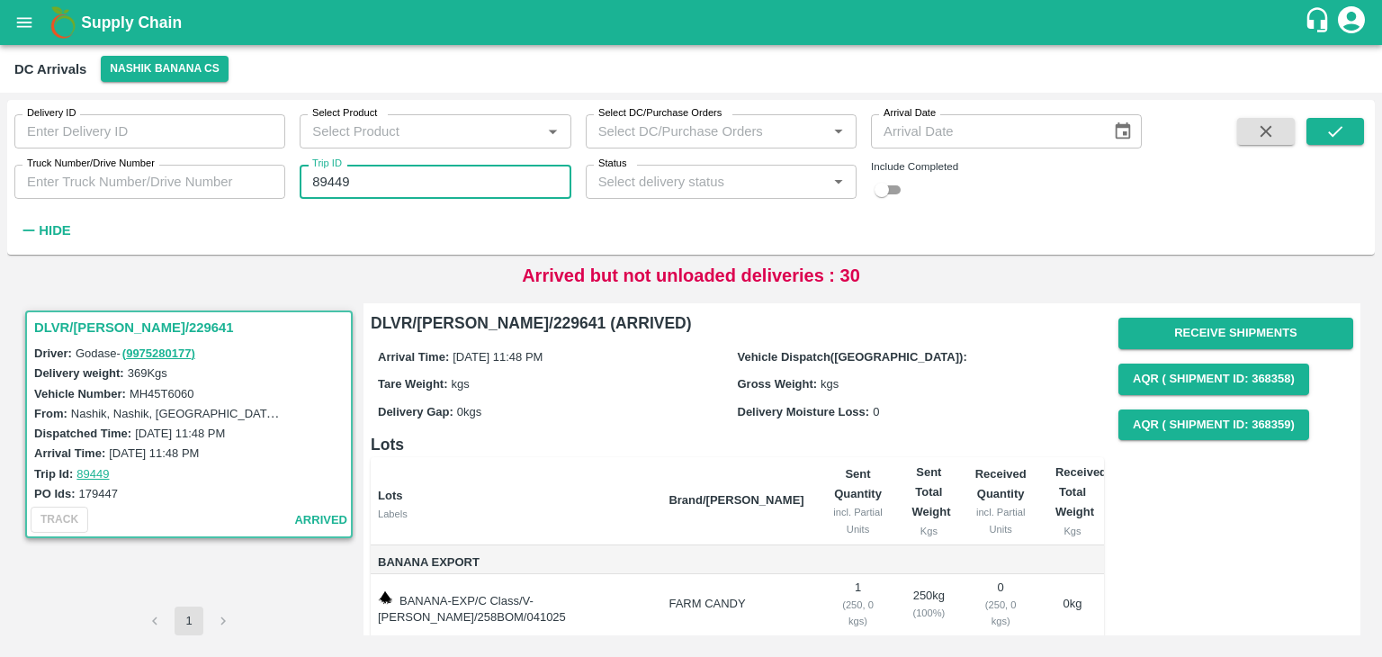
click at [363, 187] on input "89449" at bounding box center [435, 182] width 271 height 34
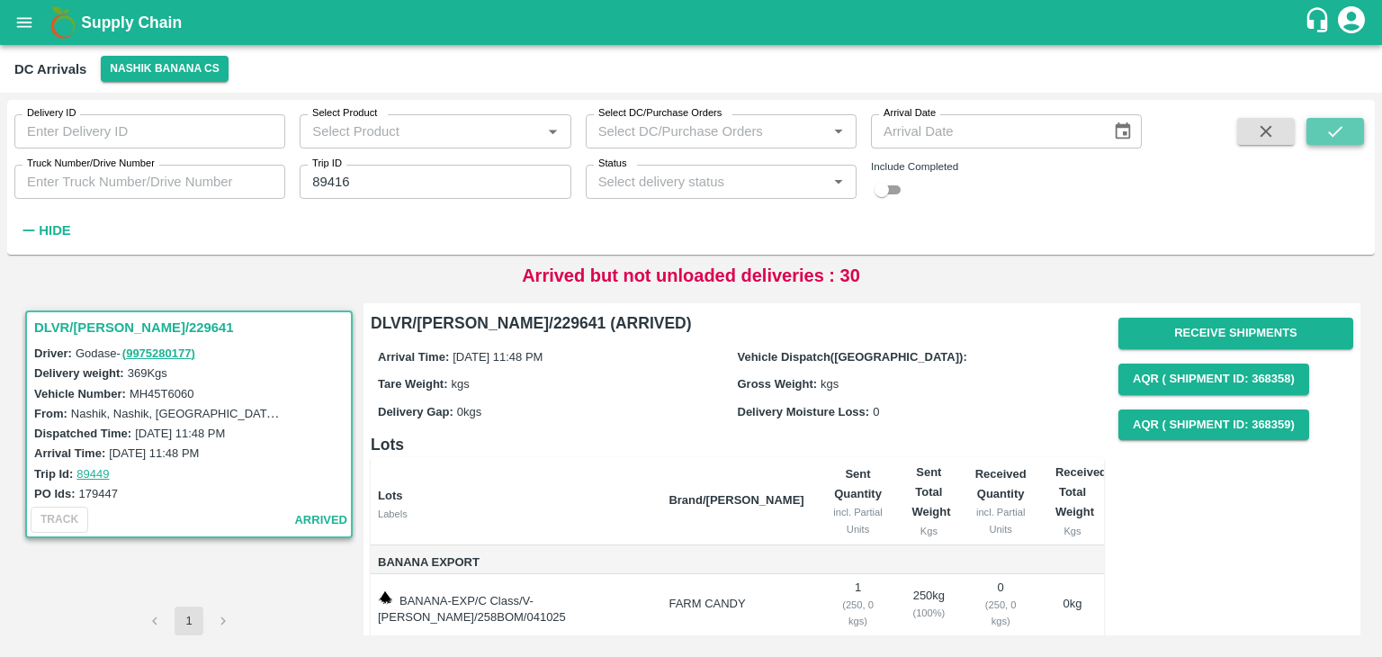
click at [1328, 135] on icon "submit" at bounding box center [1335, 131] width 20 height 20
drag, startPoint x: 1344, startPoint y: 116, endPoint x: 1344, endPoint y: 131, distance: 15.3
click at [1344, 131] on div "Delivery ID Delivery ID Select Product Select Product   * Select DC/Purchase Or…" at bounding box center [690, 177] width 1367 height 140
click at [1344, 131] on icon "submit" at bounding box center [1335, 131] width 20 height 20
click at [1335, 131] on icon "submit" at bounding box center [1335, 131] width 20 height 20
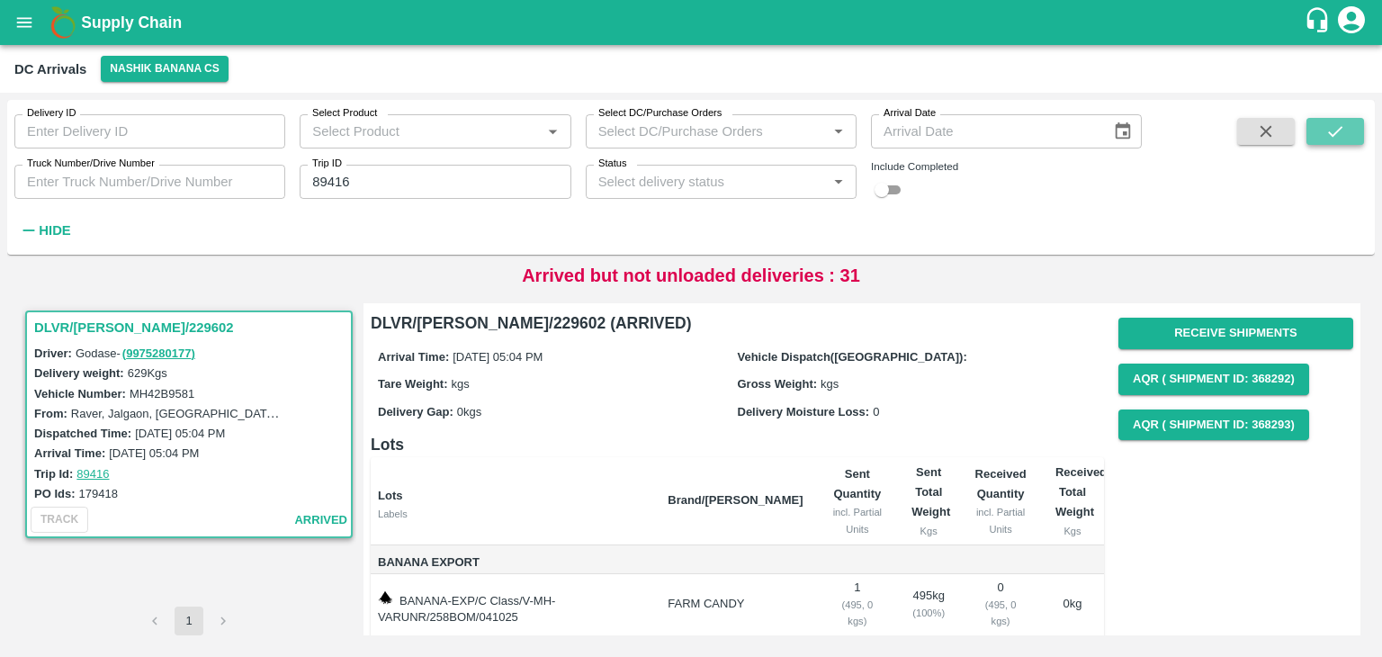
click at [1353, 138] on button "submit" at bounding box center [1335, 131] width 58 height 27
click at [1346, 143] on button "submit" at bounding box center [1335, 131] width 58 height 27
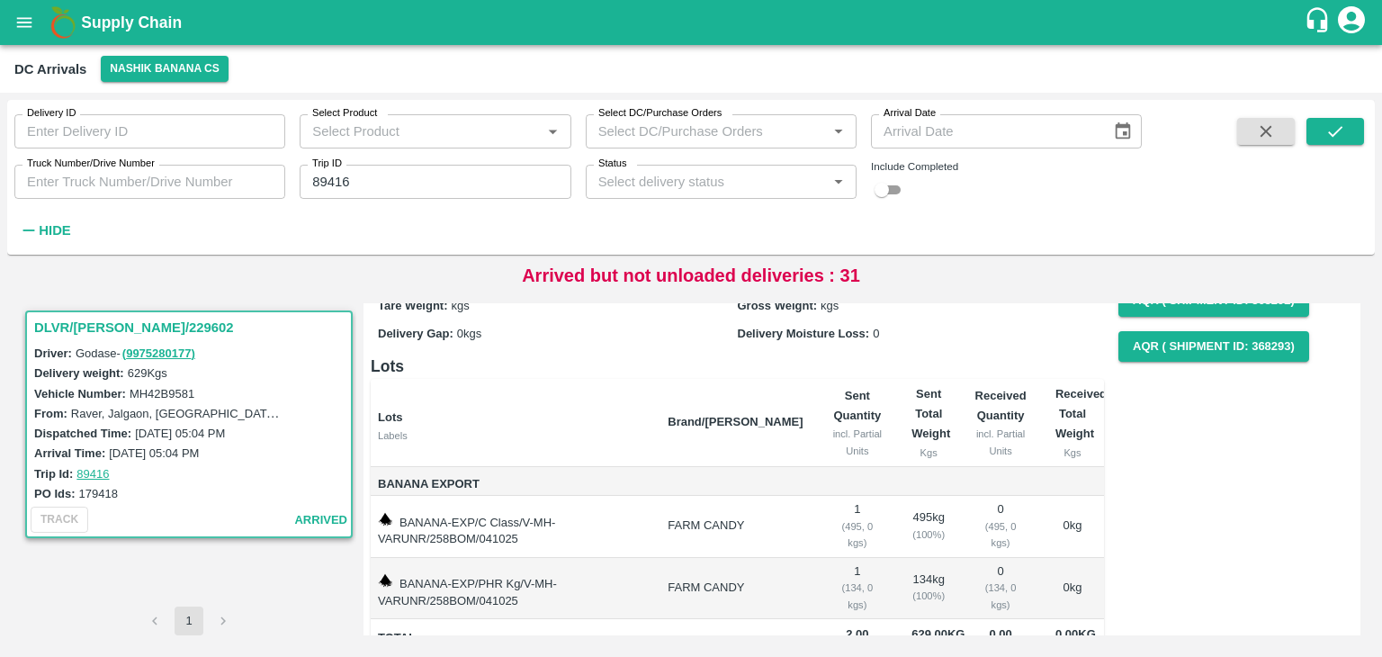
scroll to position [79, 0]
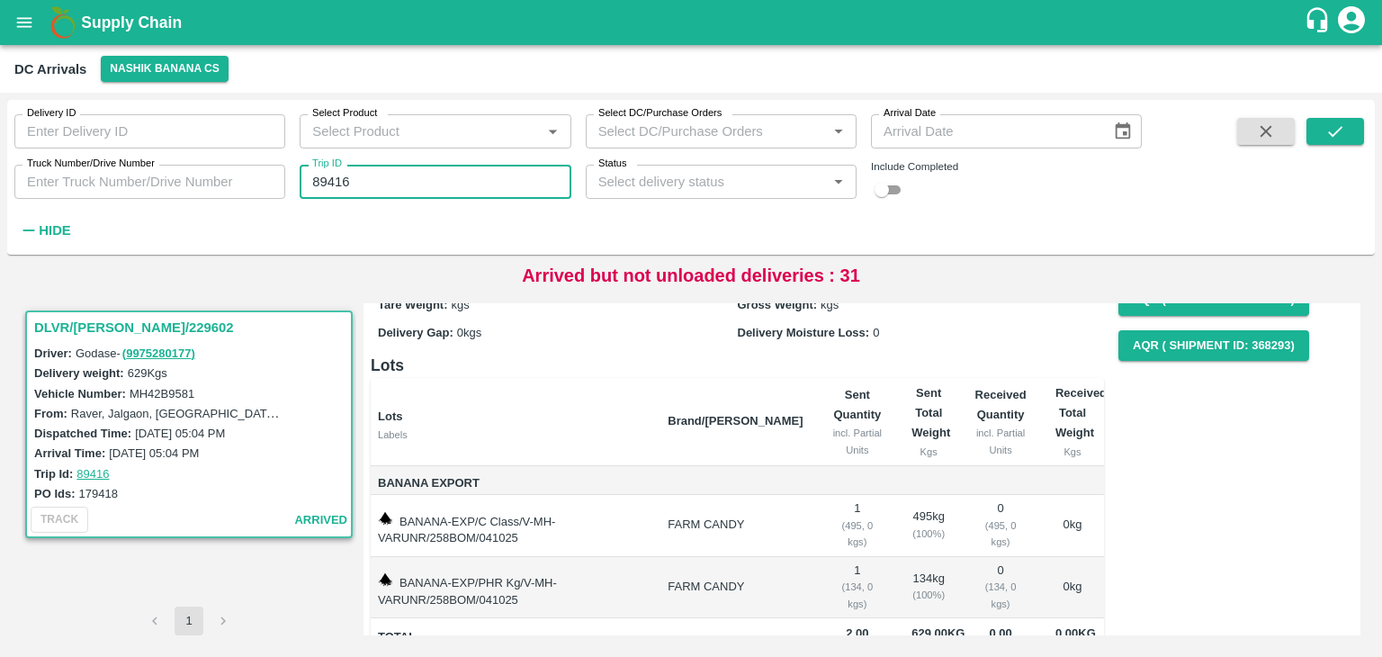
click at [451, 169] on input "89416" at bounding box center [435, 182] width 271 height 34
type input "89416"
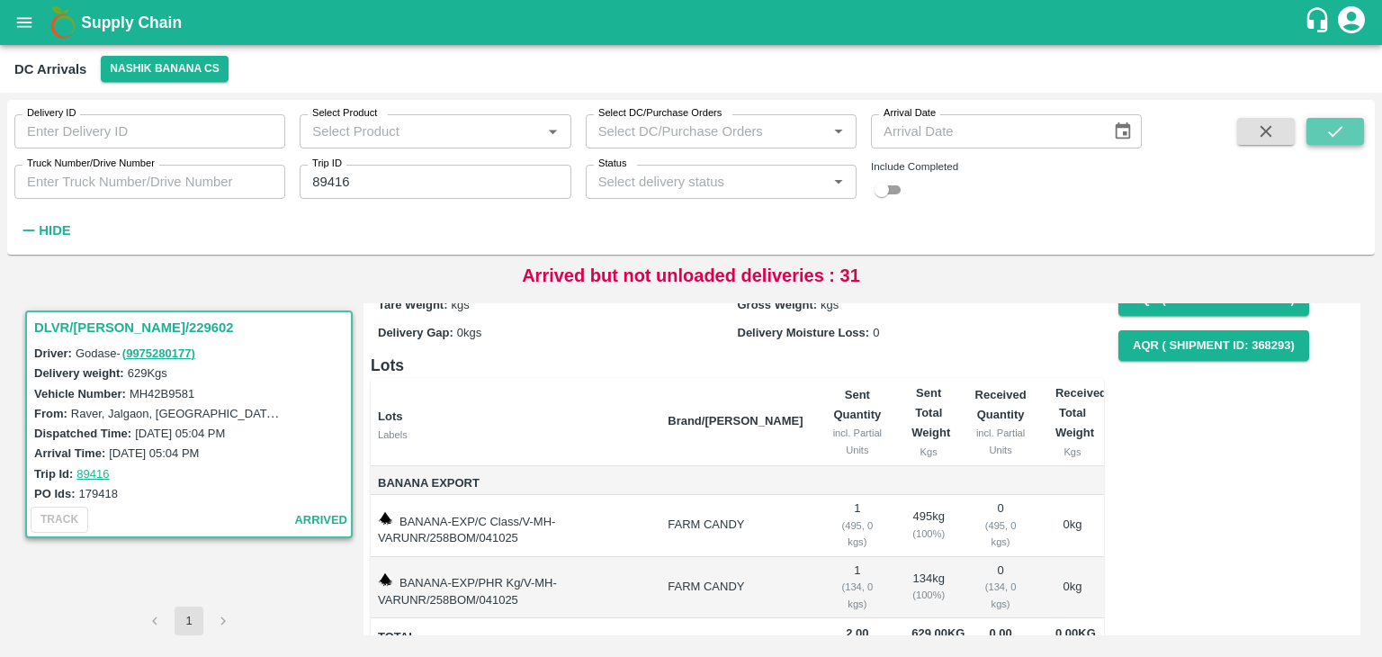
click at [1334, 123] on icon "submit" at bounding box center [1335, 131] width 20 height 20
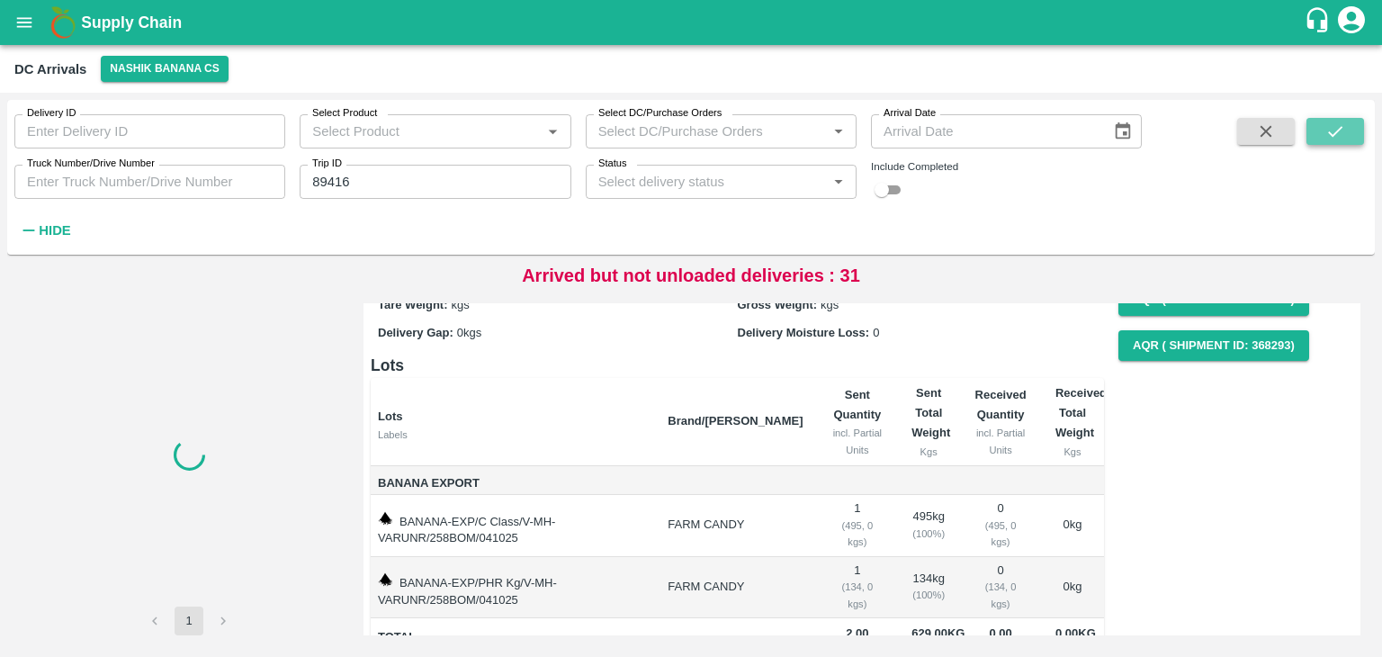
click at [1334, 123] on icon "submit" at bounding box center [1335, 131] width 20 height 20
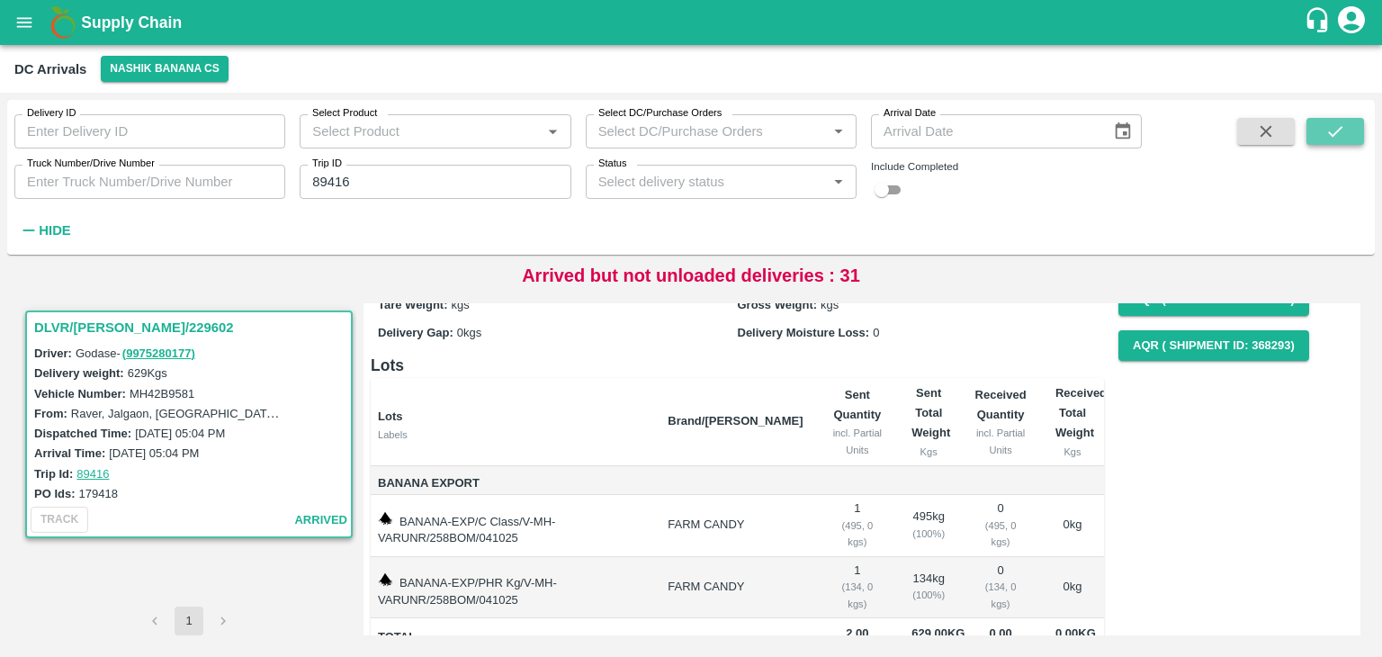
click at [1349, 120] on button "submit" at bounding box center [1335, 131] width 58 height 27
click at [899, 186] on input "checkbox" at bounding box center [881, 190] width 65 height 22
checkbox input "true"
click at [1360, 122] on button "submit" at bounding box center [1335, 131] width 58 height 27
click at [184, 70] on button "Nashik Banana CS" at bounding box center [165, 69] width 128 height 26
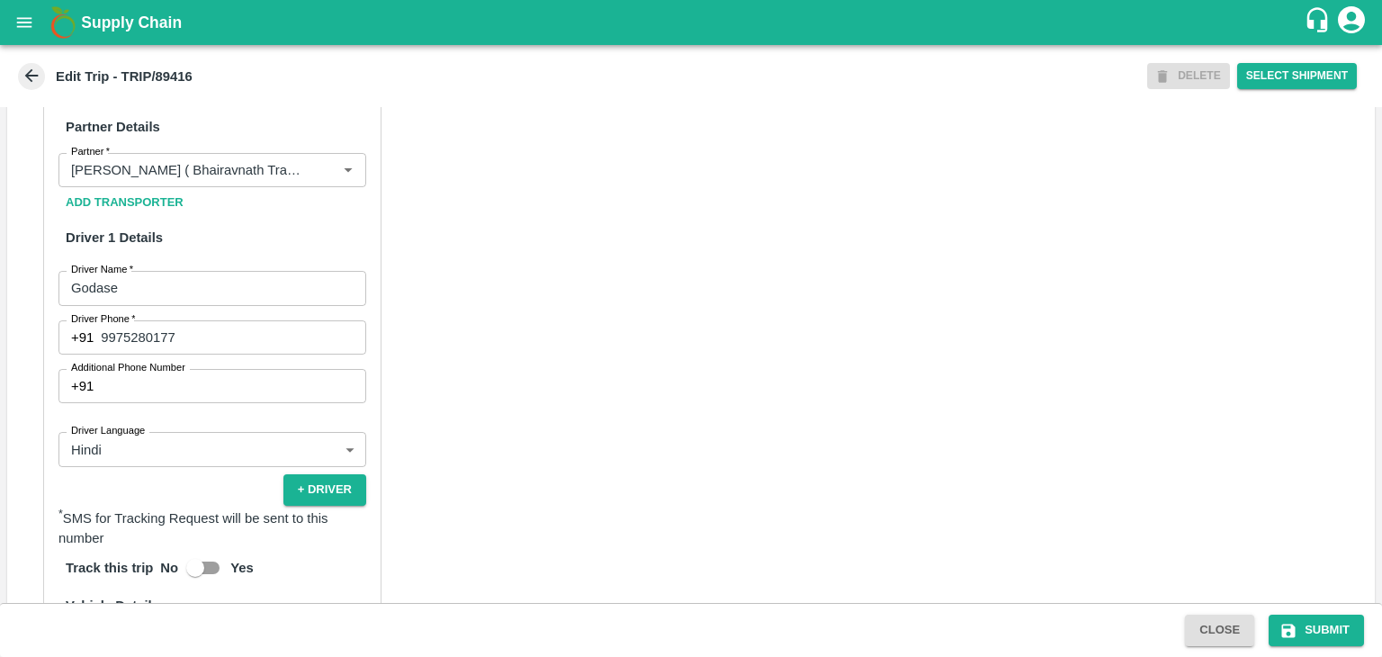
scroll to position [1226, 0]
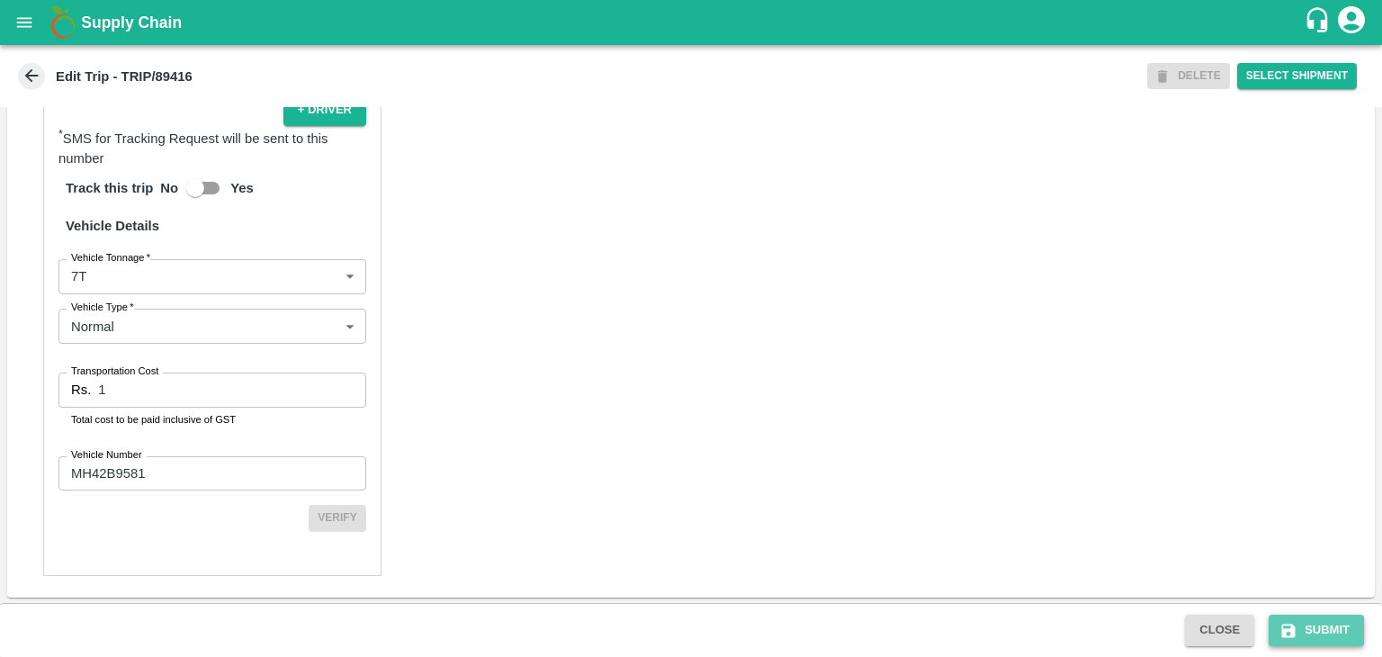
click at [1327, 629] on button "Submit" at bounding box center [1316, 629] width 95 height 31
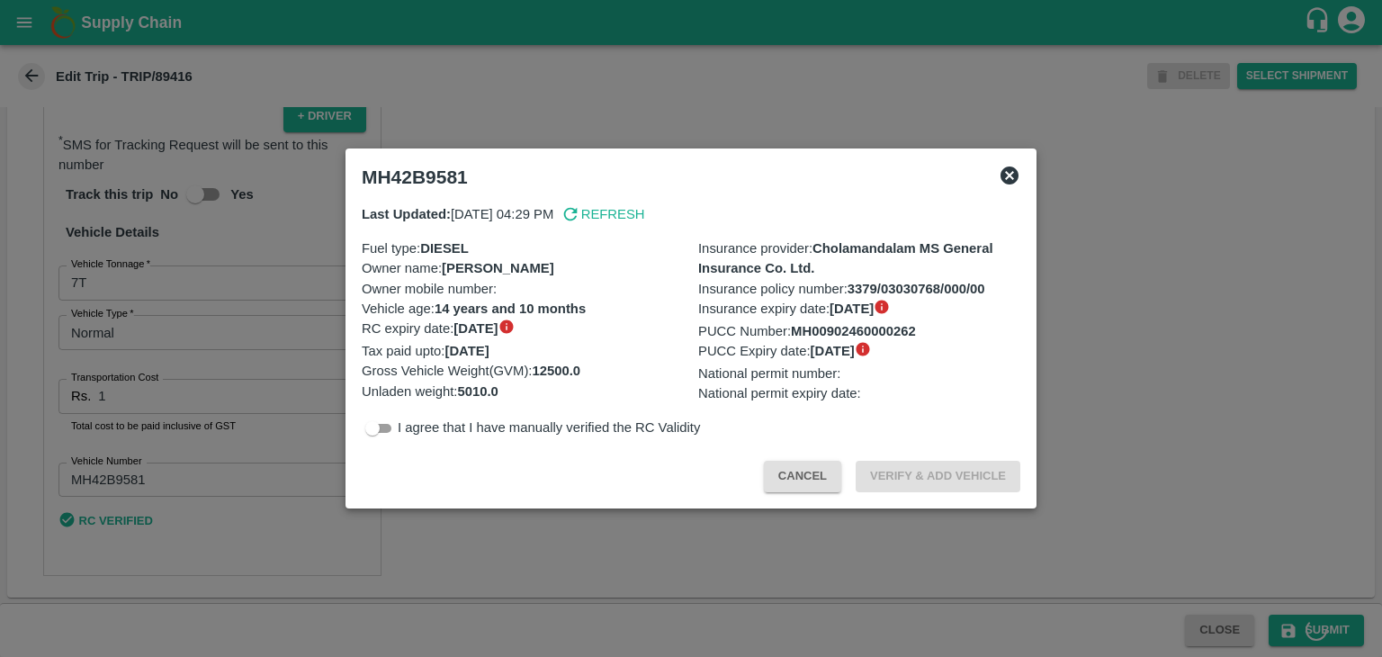
click at [1010, 175] on icon at bounding box center [1010, 176] width 22 height 22
